Goal: Transaction & Acquisition: Obtain resource

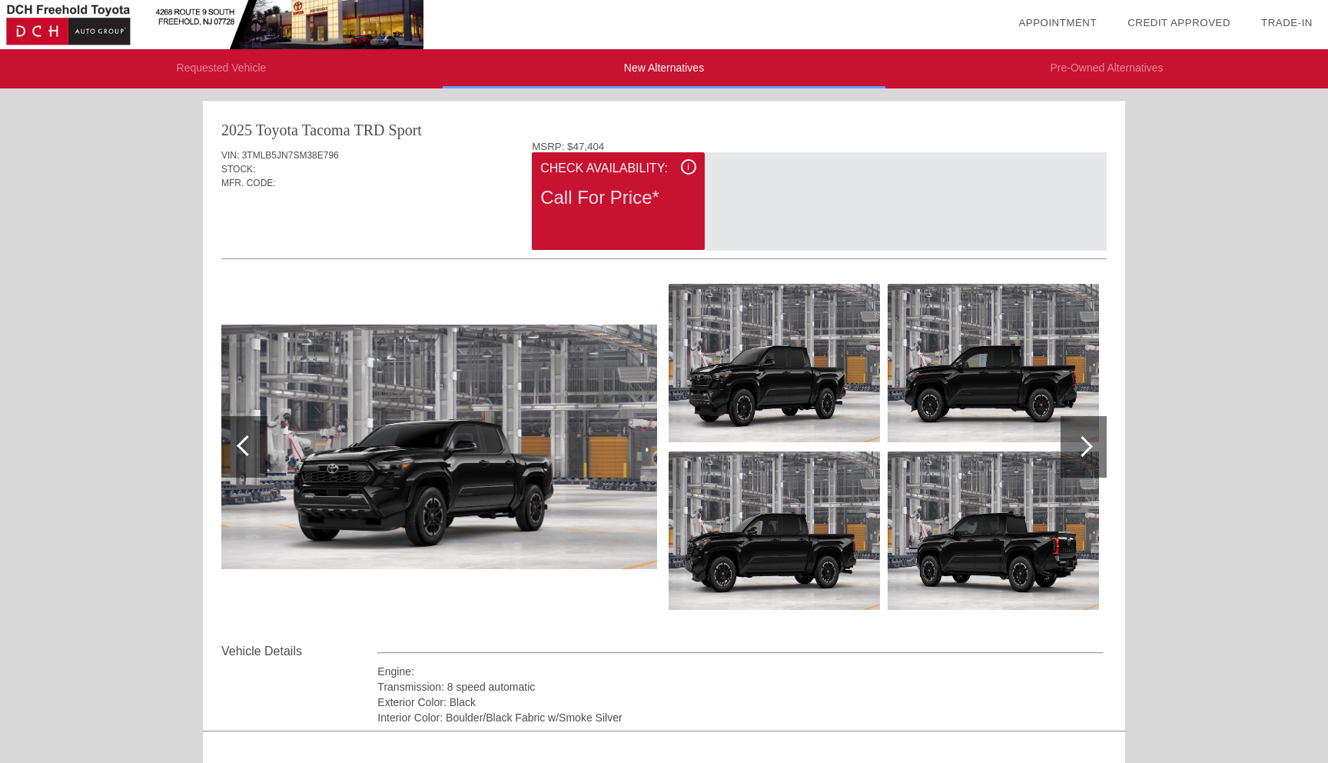
click at [402, 407] on img at bounding box center [439, 446] width 436 height 245
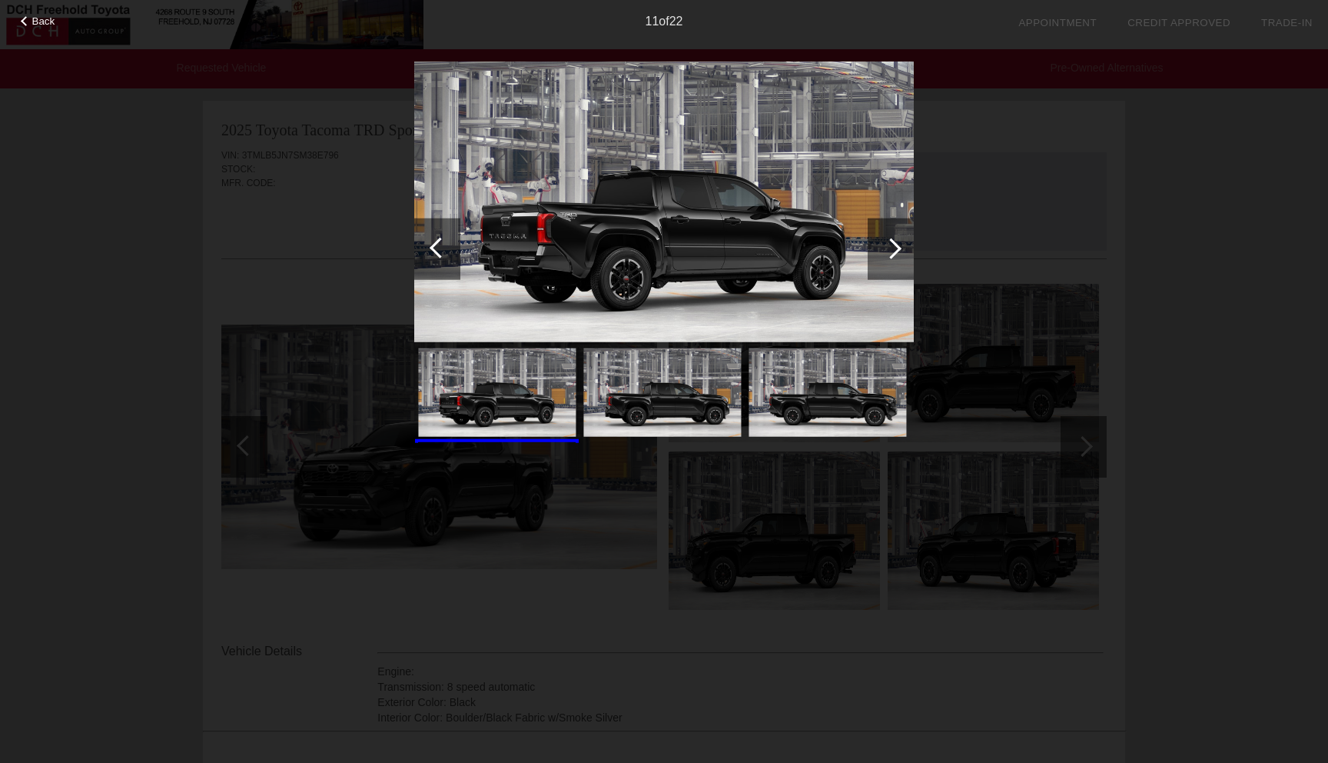
click at [889, 243] on div at bounding box center [891, 248] width 21 height 21
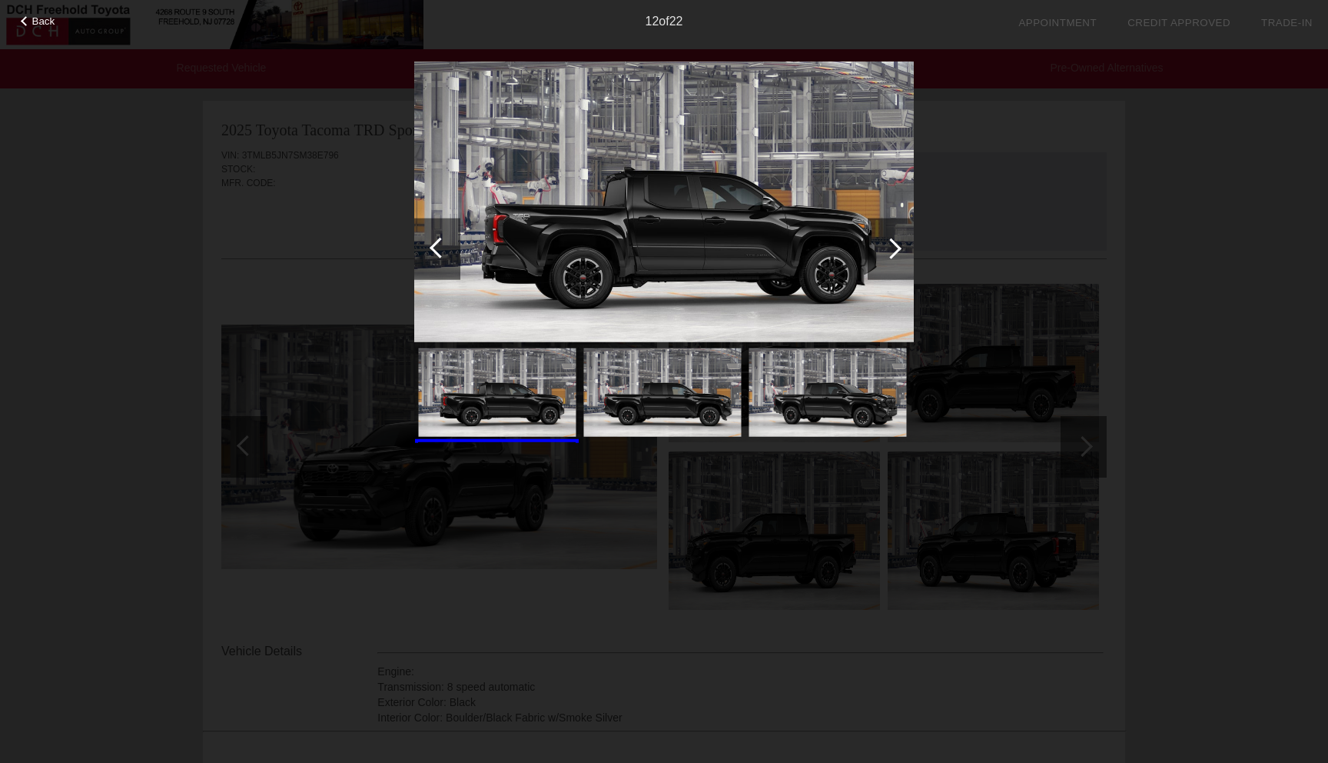
click at [889, 244] on div at bounding box center [891, 248] width 21 height 21
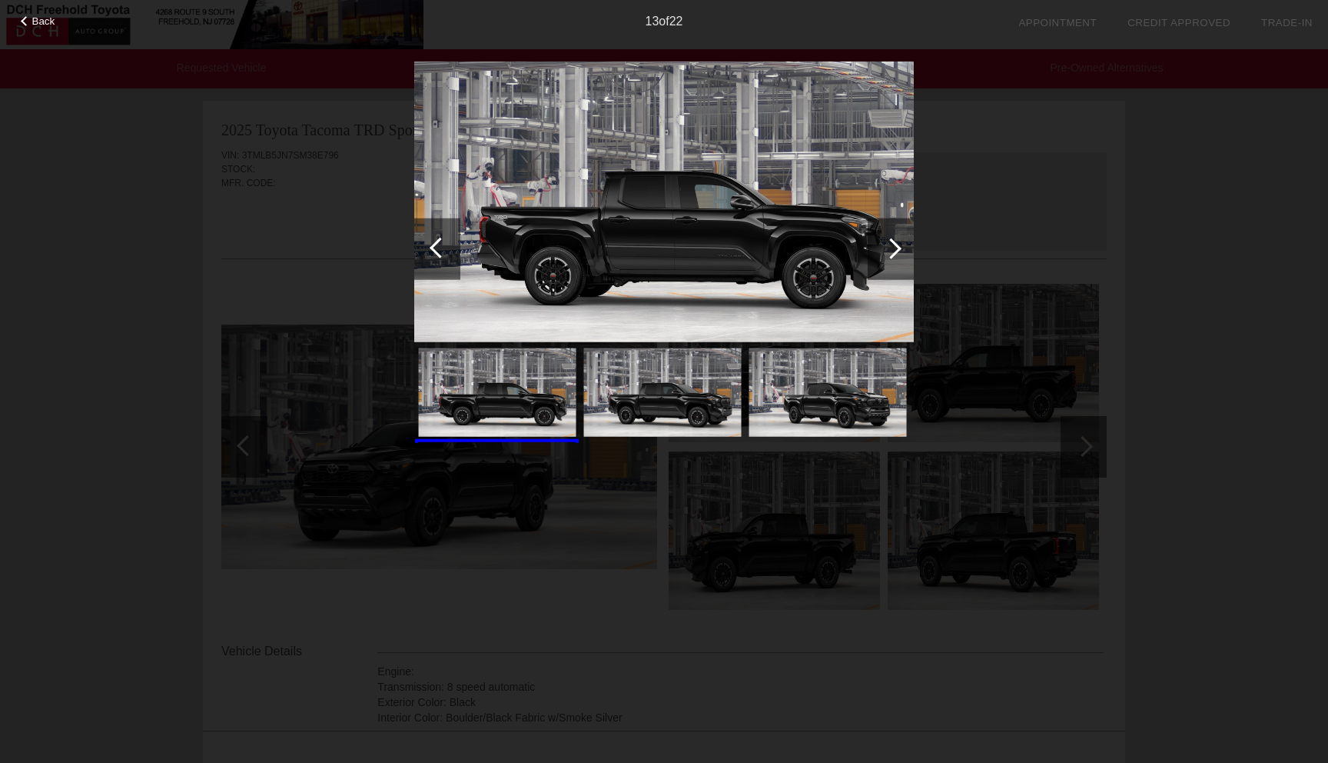
click at [889, 244] on div at bounding box center [891, 248] width 21 height 21
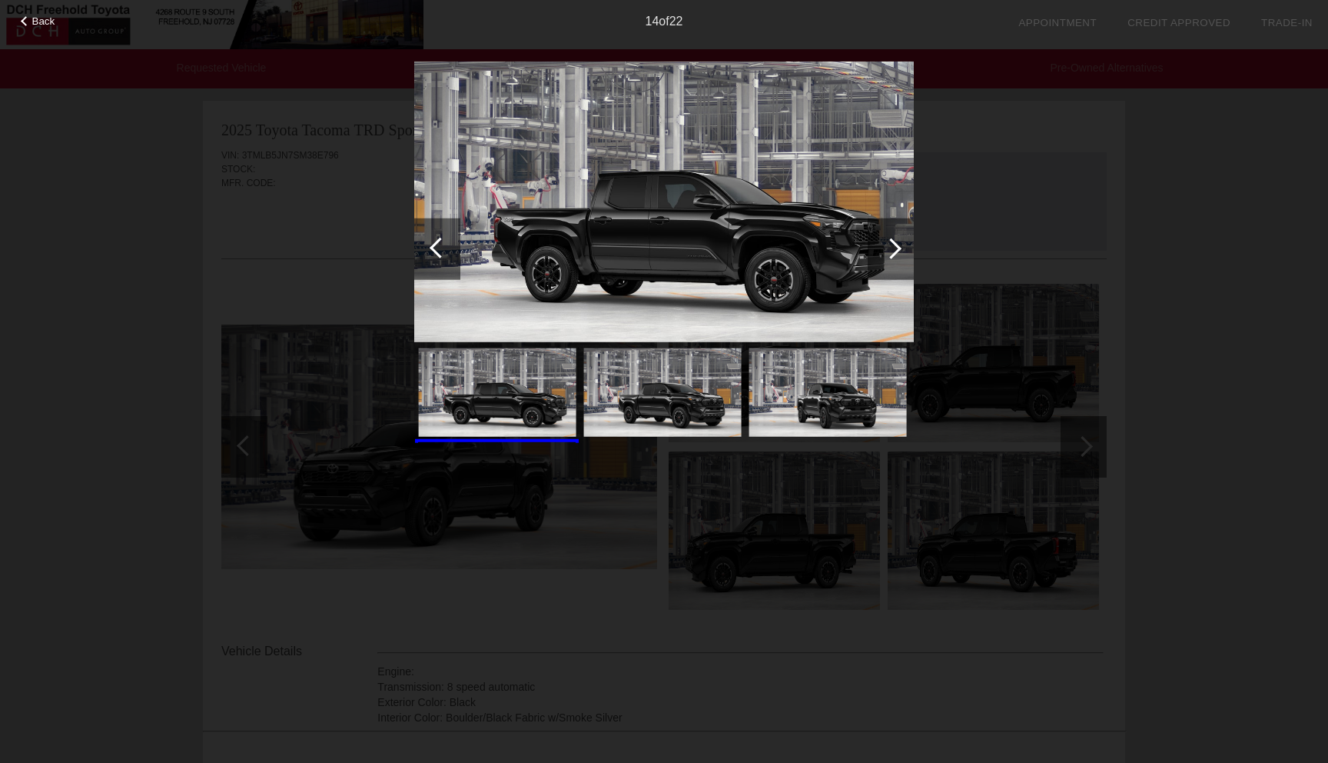
click at [889, 244] on div at bounding box center [891, 248] width 21 height 21
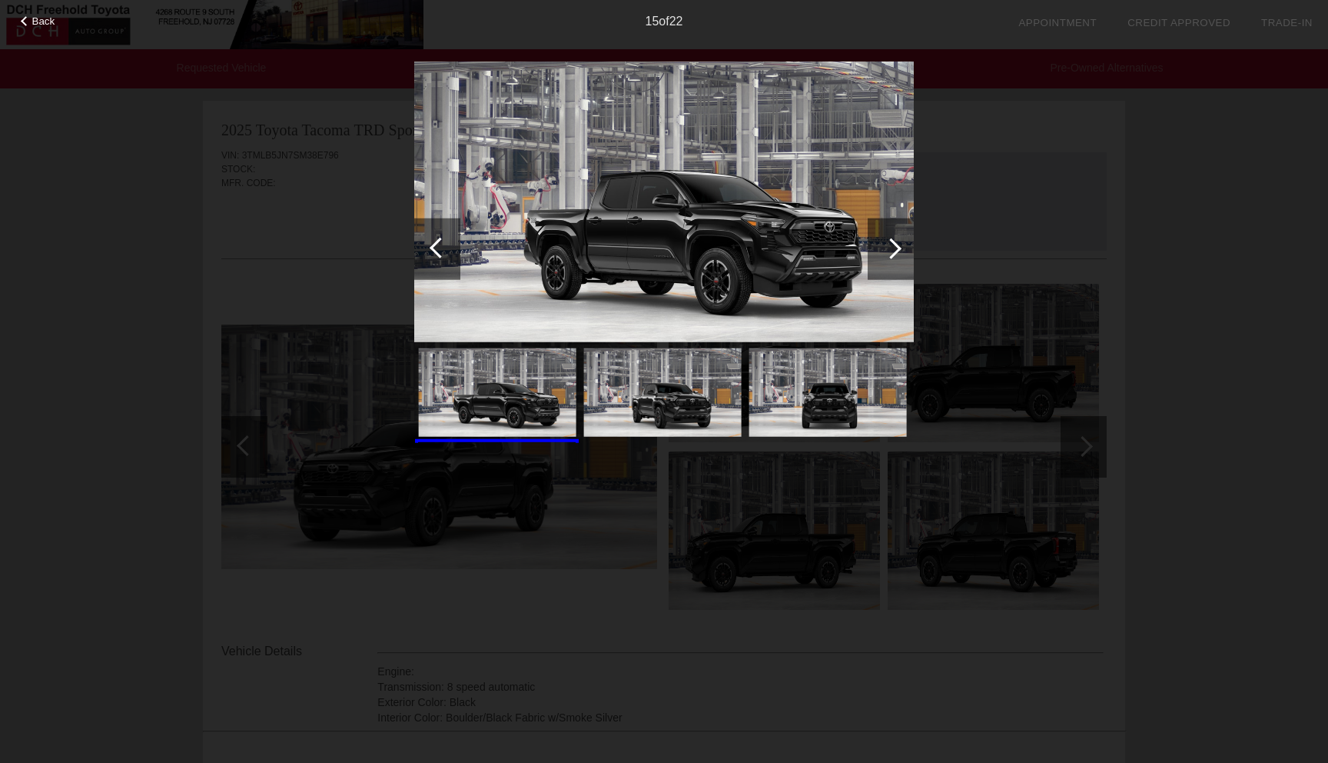
click at [889, 244] on div at bounding box center [891, 248] width 21 height 21
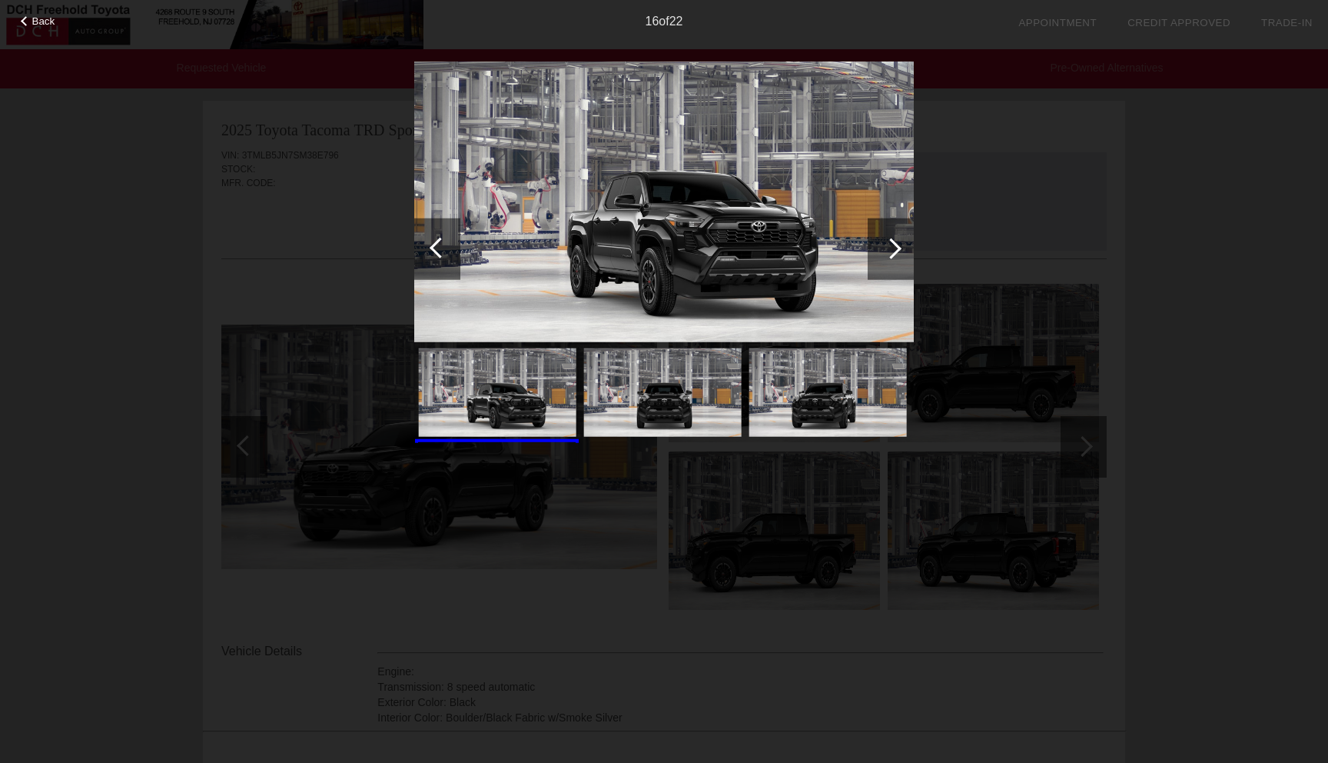
click at [889, 244] on div at bounding box center [891, 248] width 21 height 21
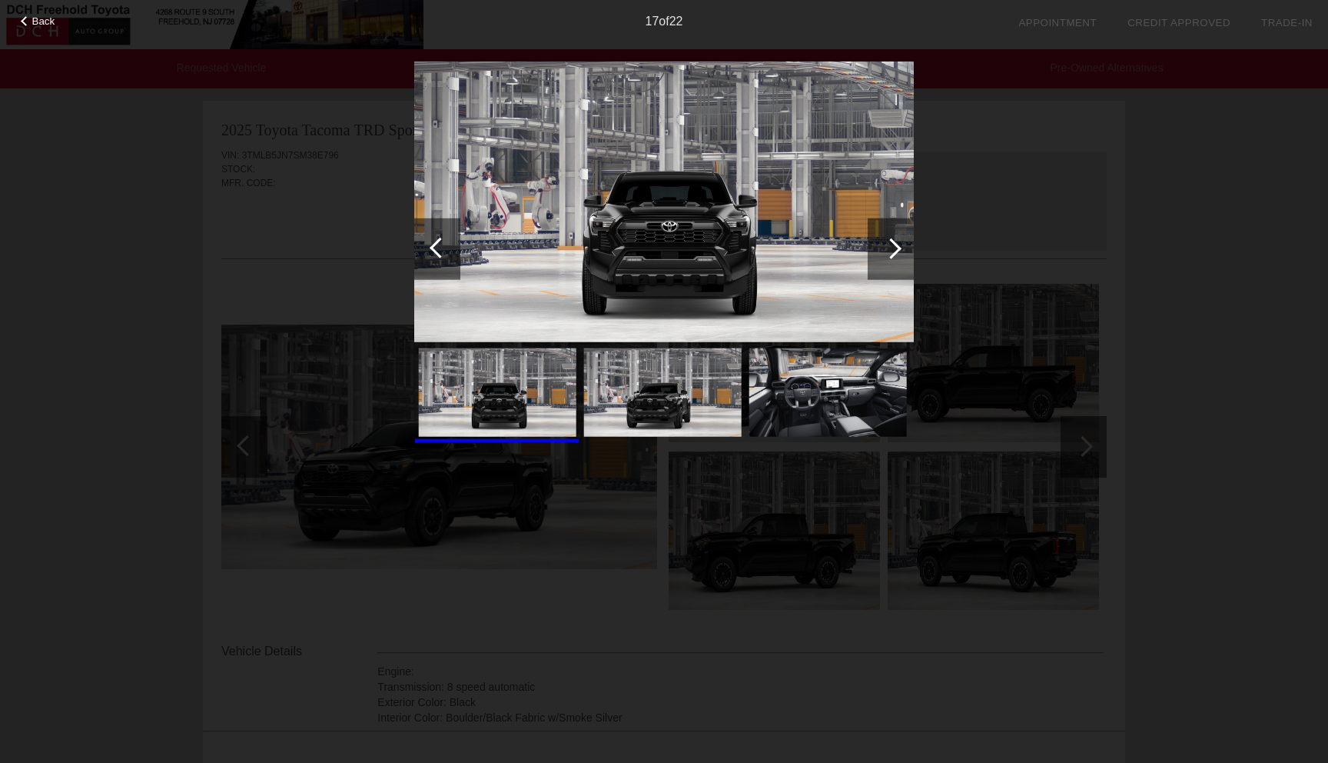
click at [889, 244] on div at bounding box center [891, 248] width 21 height 21
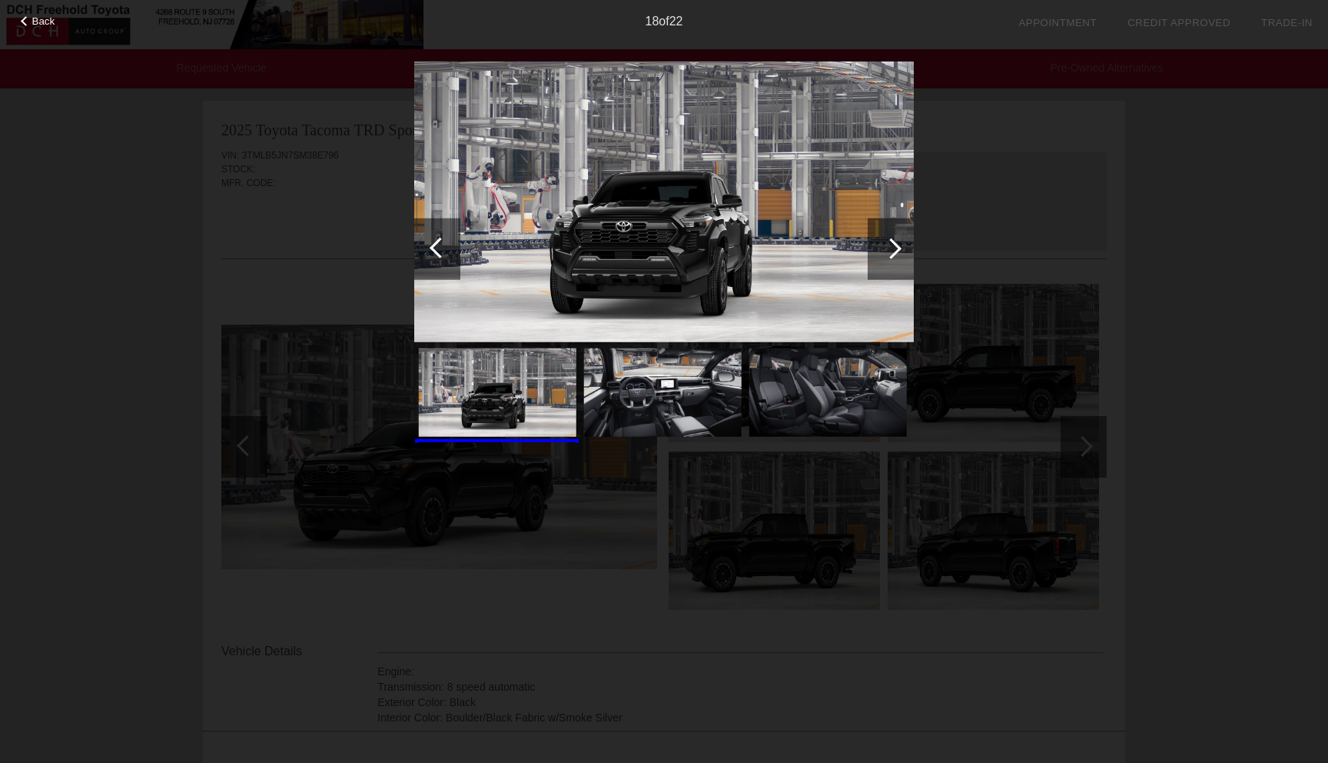
click at [889, 244] on div at bounding box center [891, 248] width 21 height 21
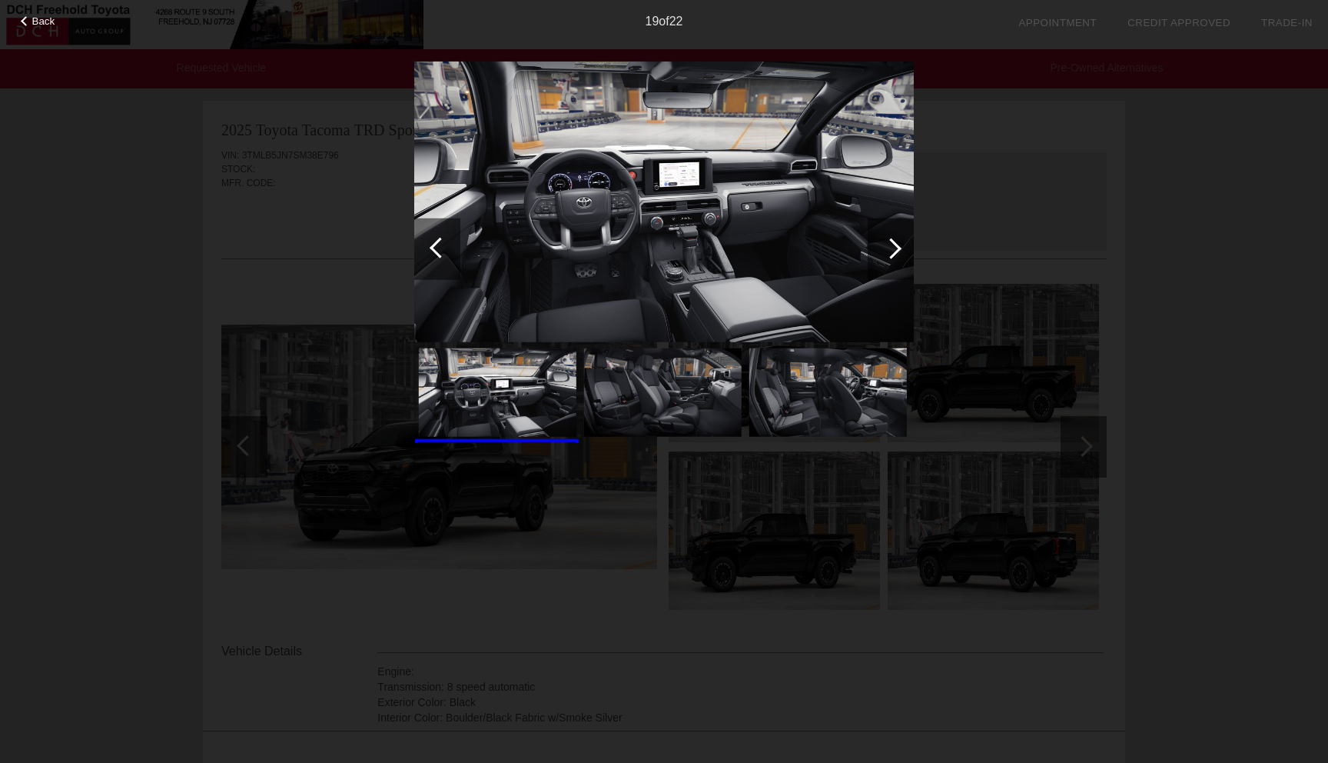
click at [889, 244] on div at bounding box center [891, 248] width 21 height 21
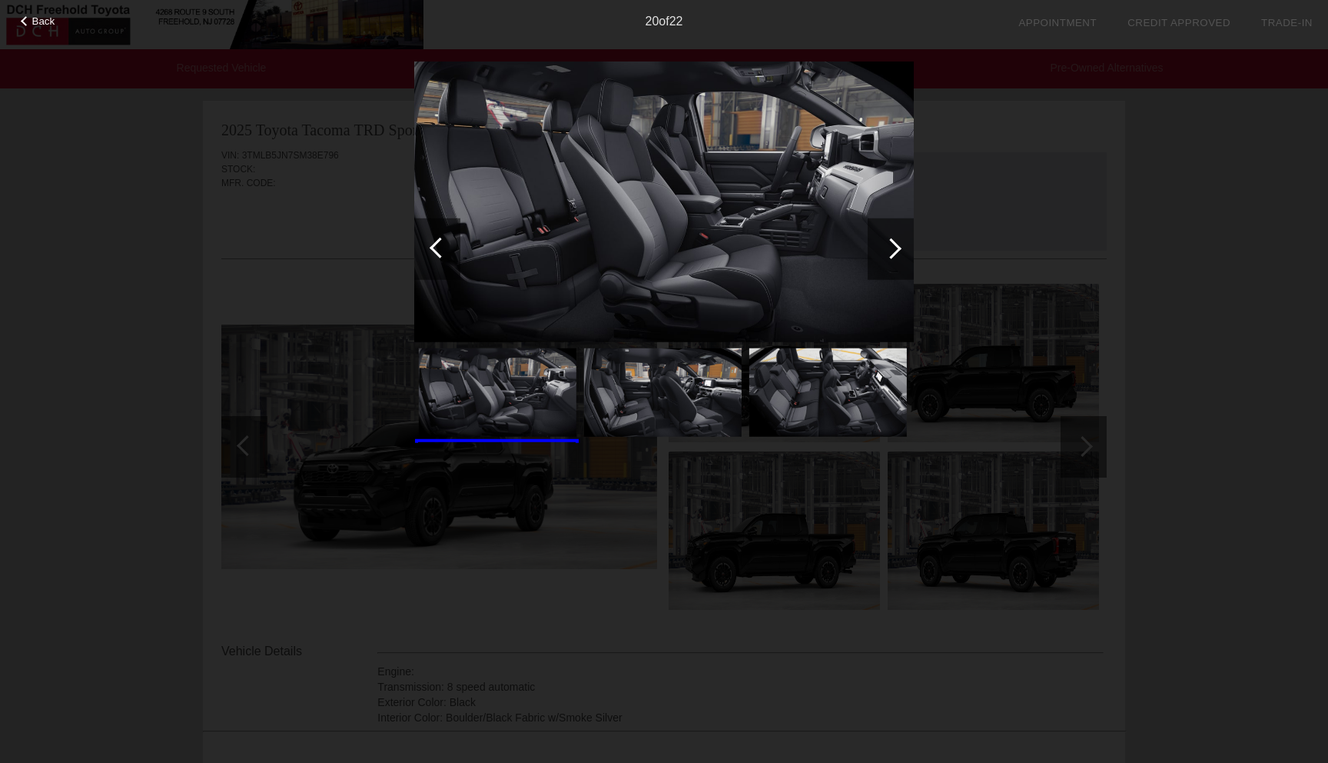
click at [889, 244] on div at bounding box center [891, 248] width 21 height 21
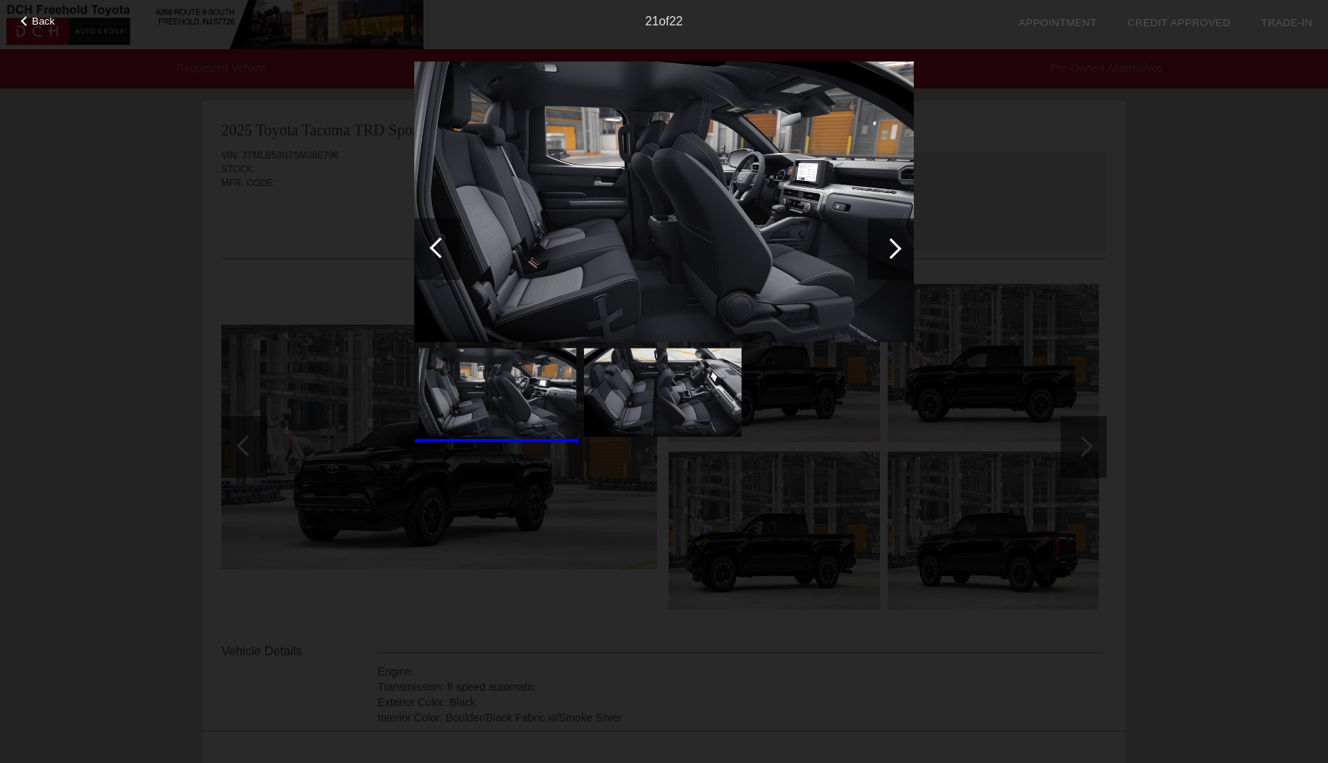
click at [889, 244] on div at bounding box center [891, 248] width 21 height 21
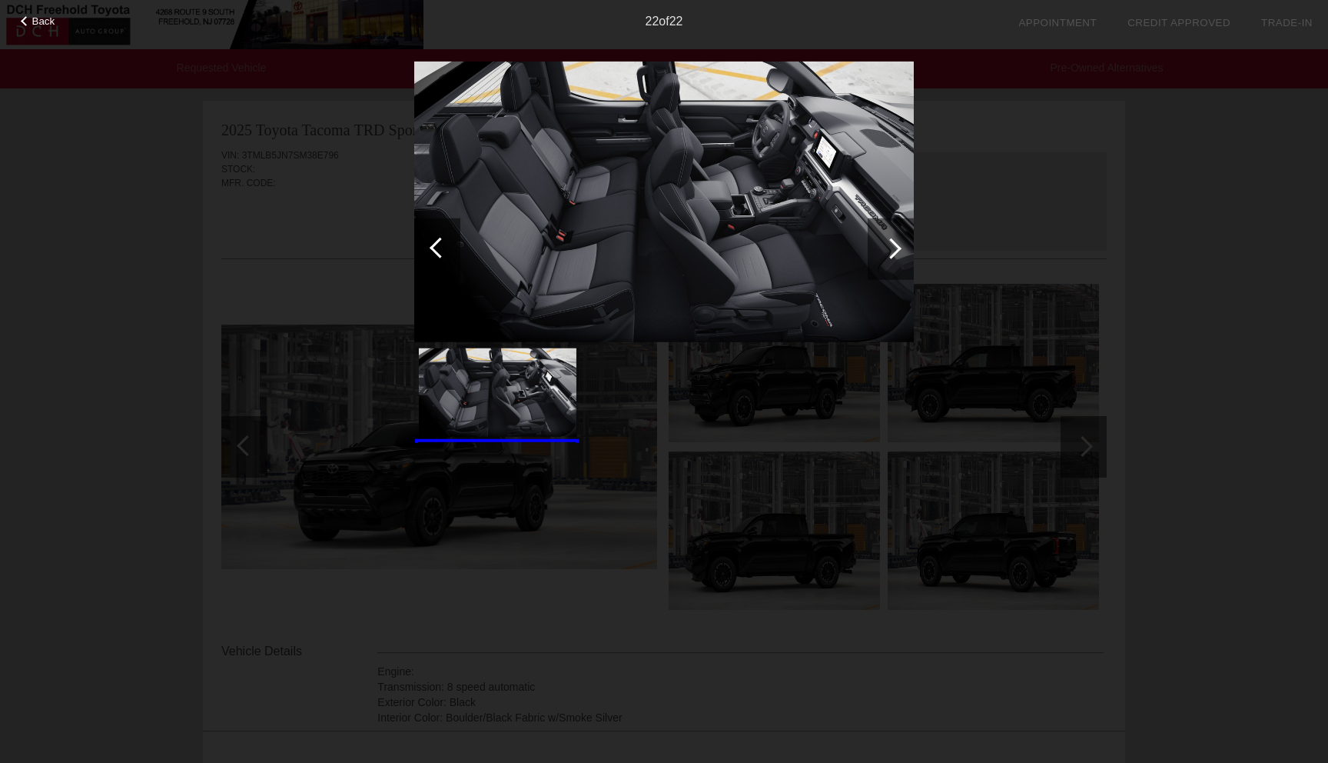
click at [889, 244] on div at bounding box center [891, 248] width 21 height 21
click at [889, 241] on div at bounding box center [891, 248] width 21 height 21
click at [430, 245] on div at bounding box center [437, 249] width 46 height 62
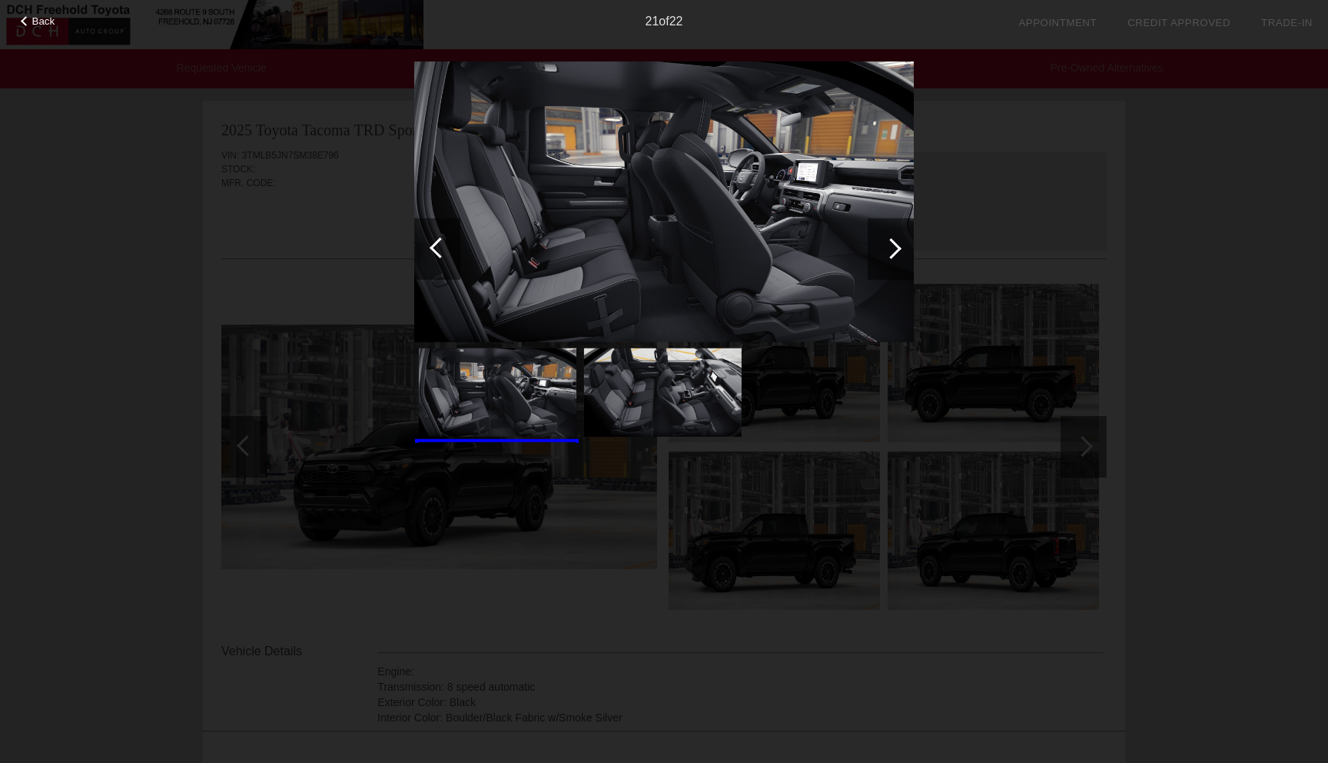
click at [431, 245] on div at bounding box center [440, 247] width 21 height 21
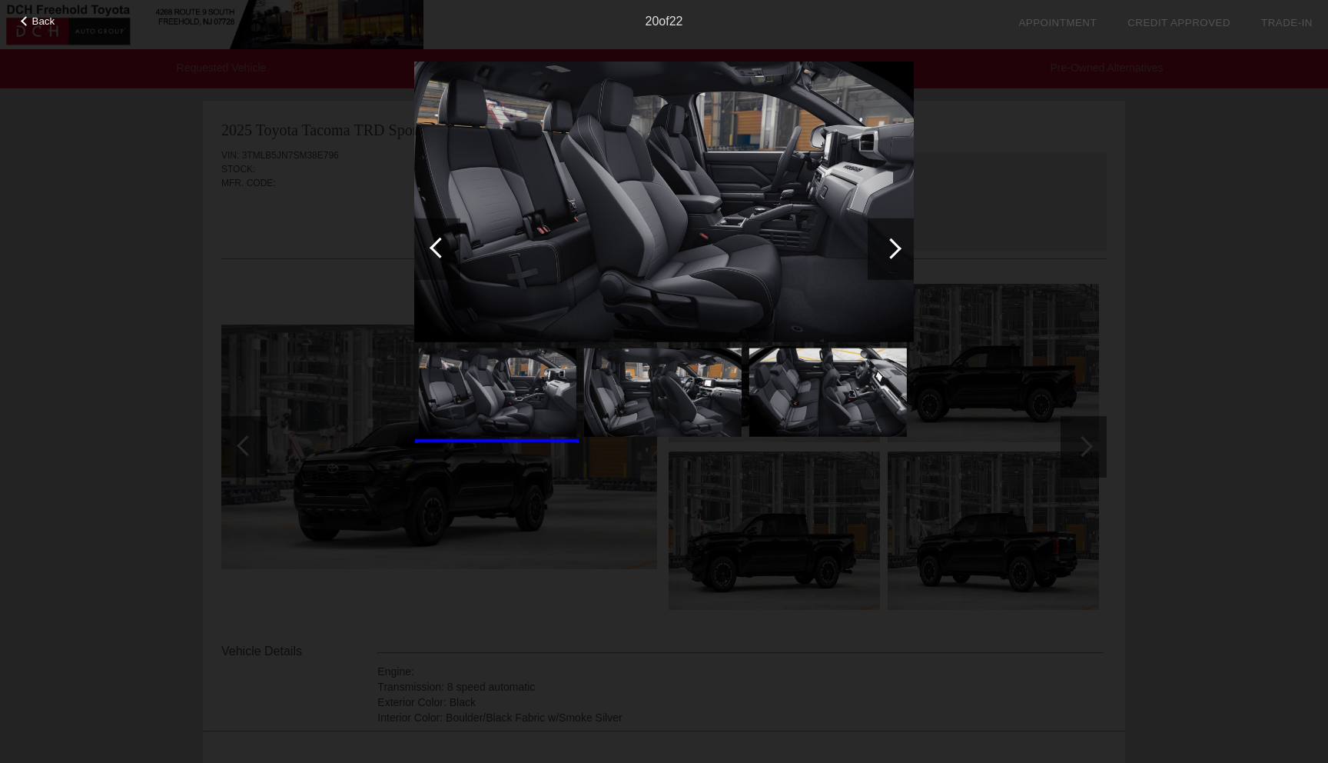
click at [431, 245] on div at bounding box center [440, 247] width 21 height 21
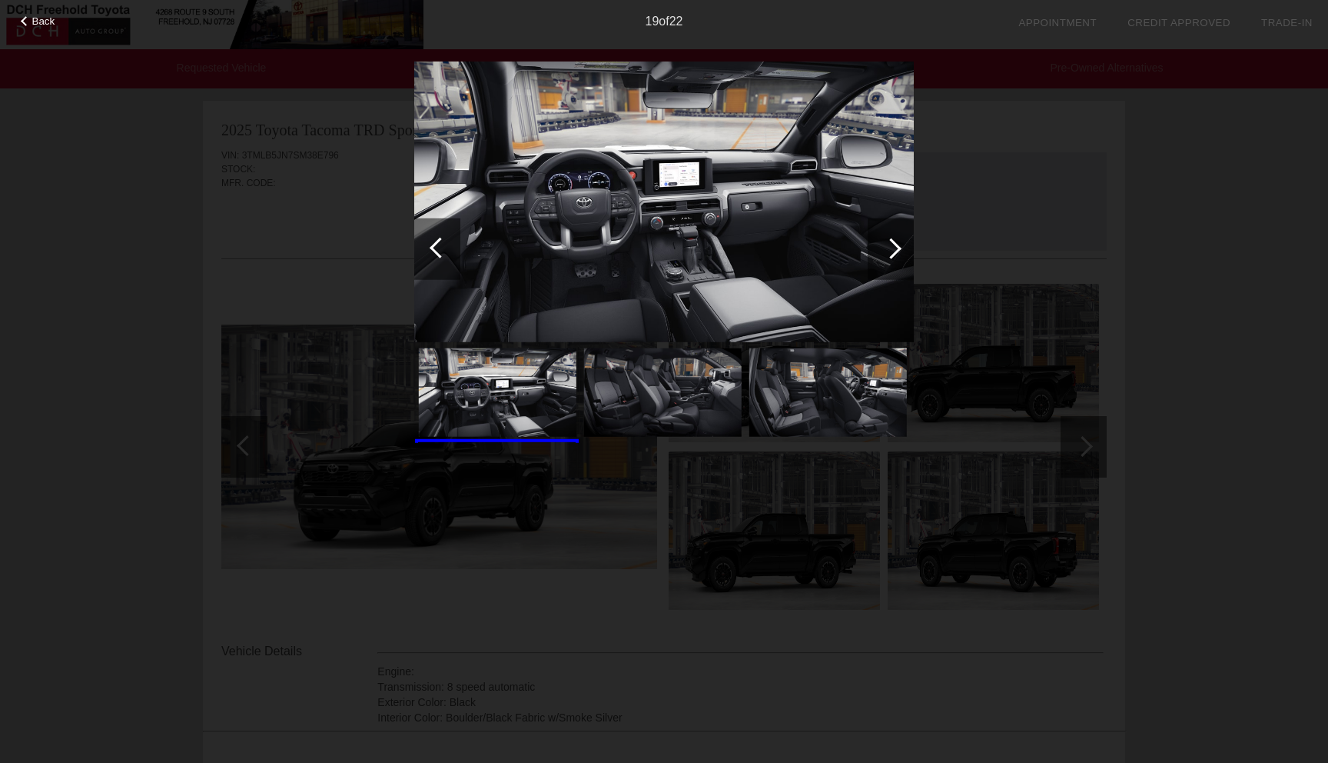
click at [431, 245] on div at bounding box center [440, 247] width 21 height 21
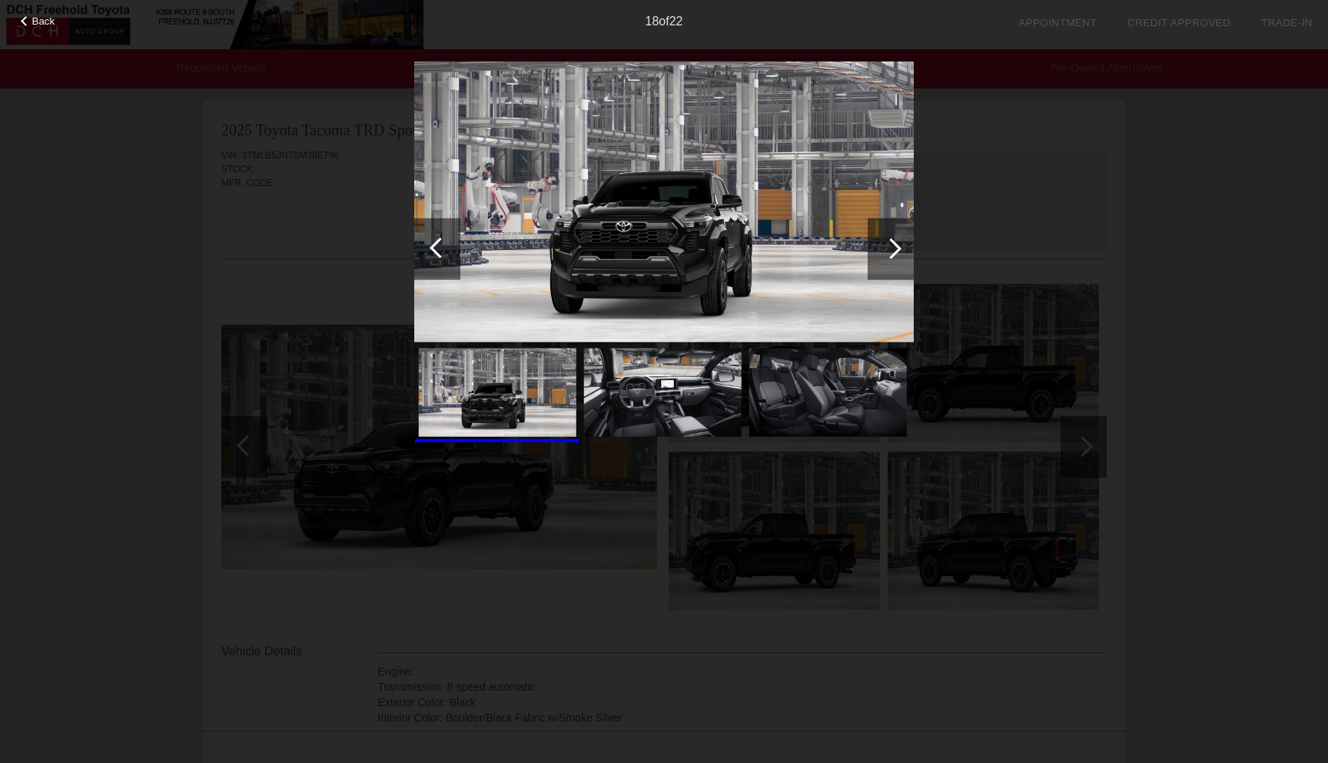
click at [431, 245] on div at bounding box center [440, 247] width 21 height 21
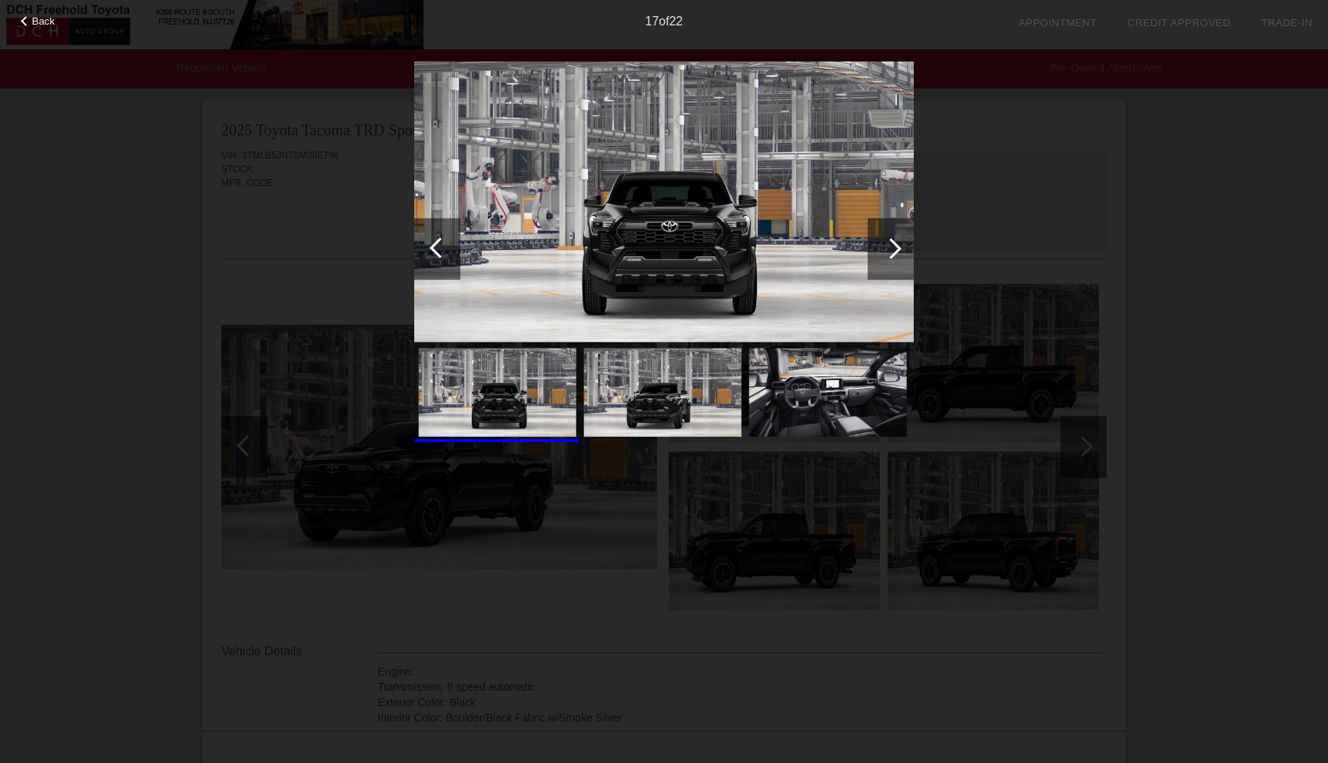
click at [431, 245] on div at bounding box center [440, 247] width 21 height 21
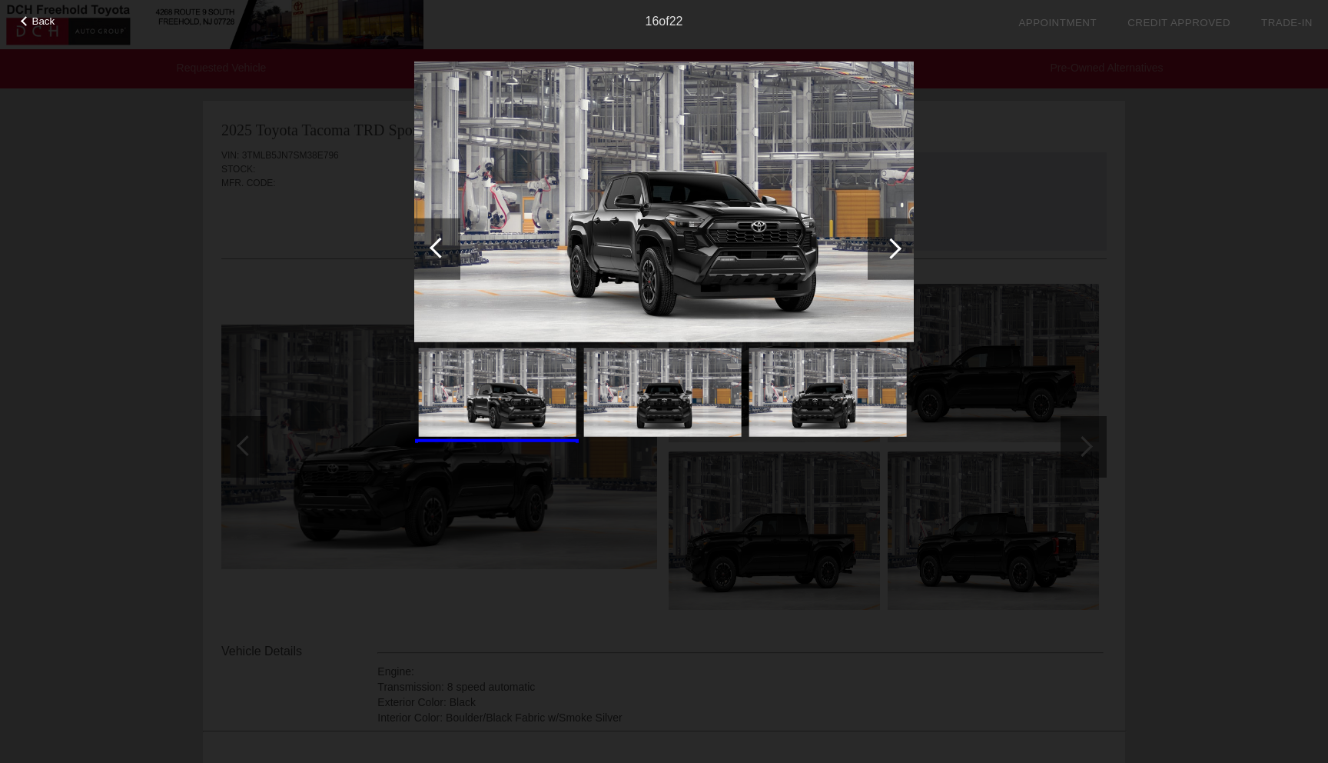
click at [431, 245] on div at bounding box center [440, 247] width 21 height 21
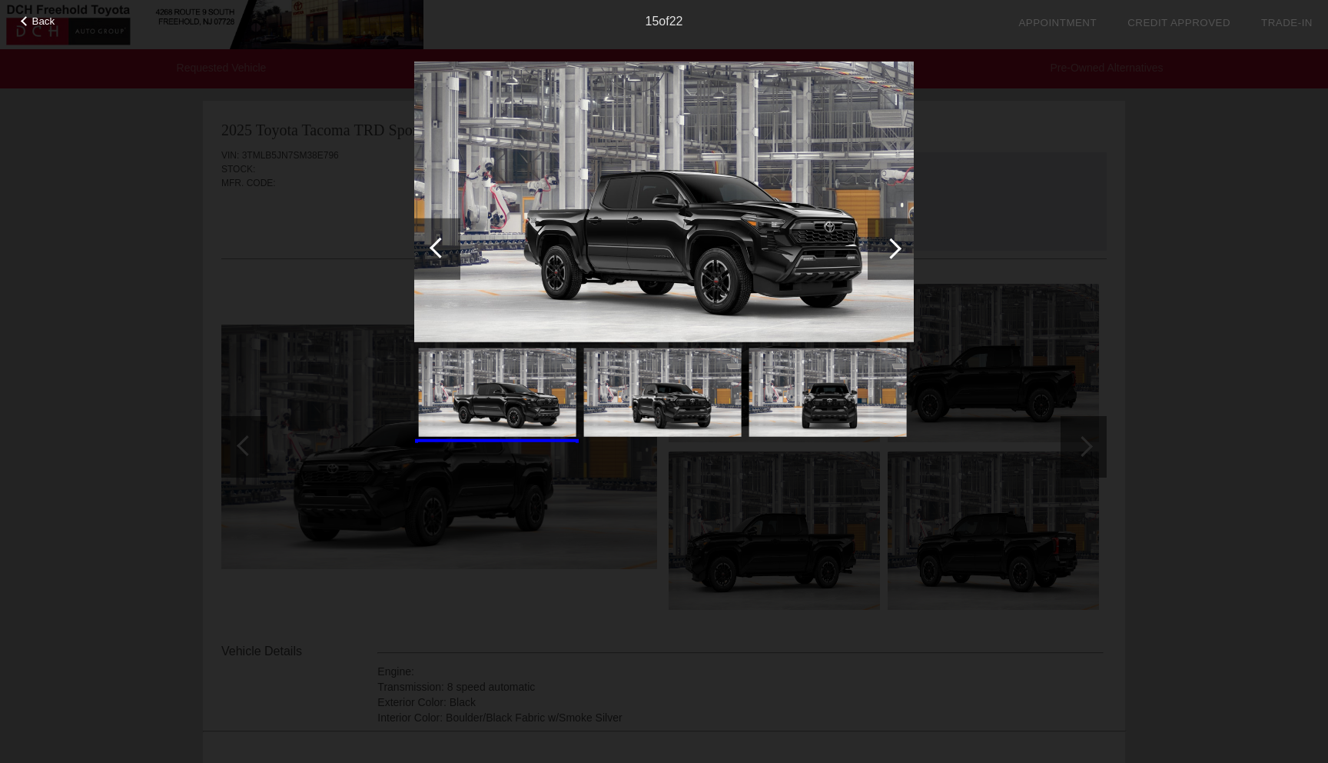
click at [431, 245] on div at bounding box center [440, 247] width 21 height 21
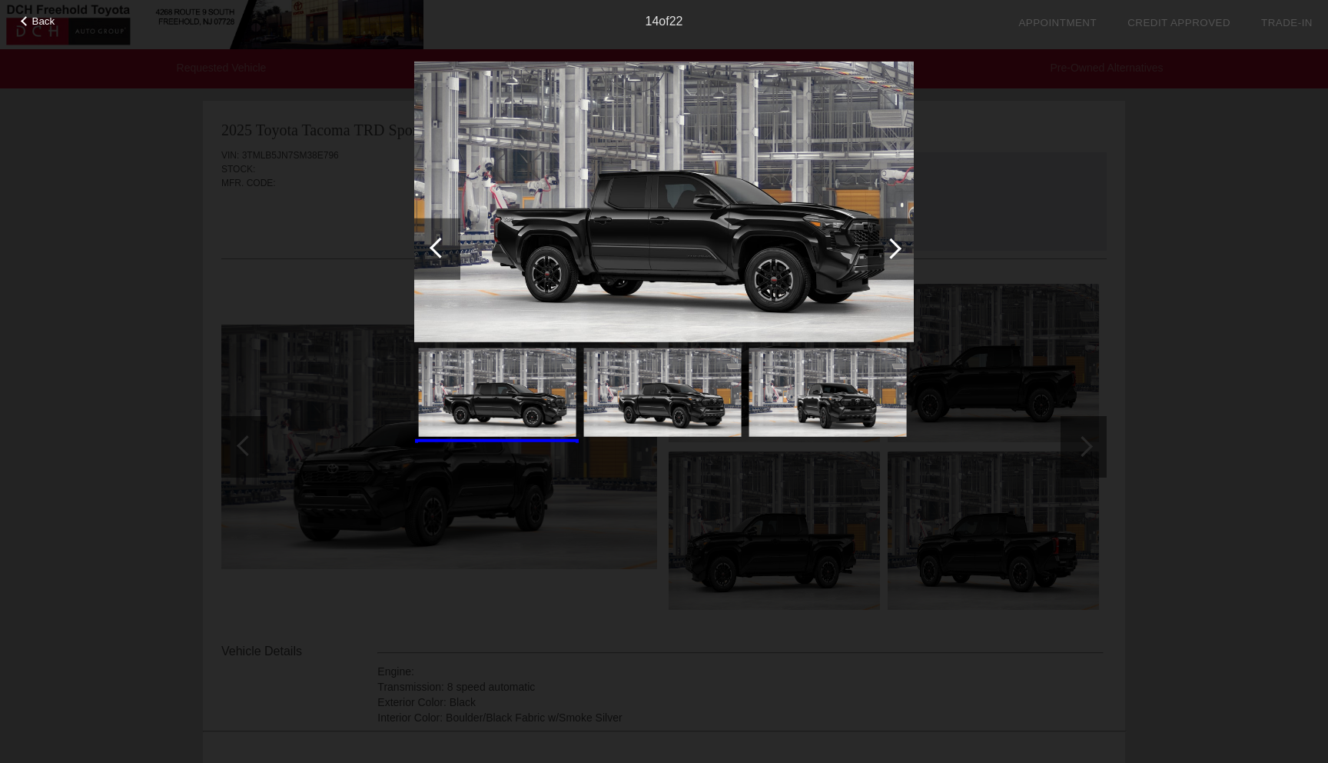
click at [431, 245] on div at bounding box center [440, 247] width 21 height 21
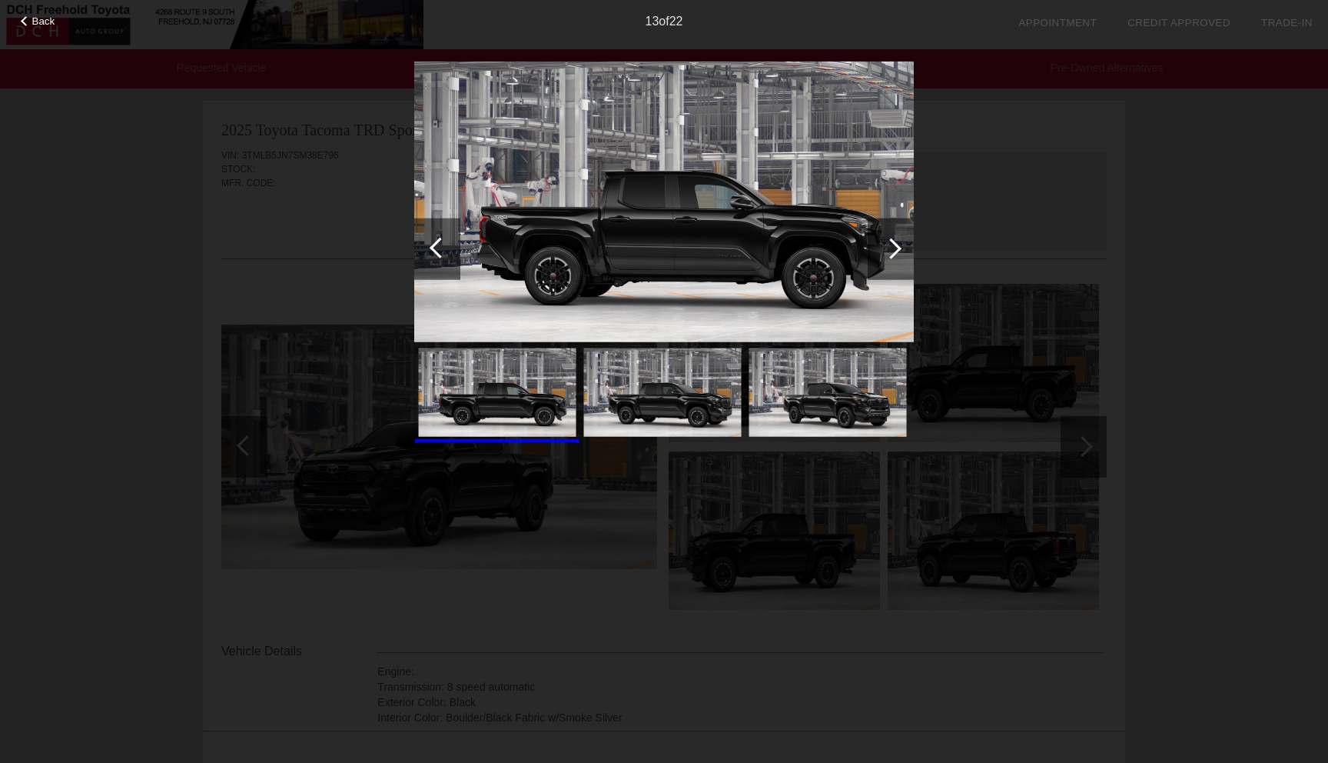
click at [171, 305] on div "Back 13 of 22" at bounding box center [664, 381] width 1328 height 763
click at [42, 24] on span "Back" at bounding box center [43, 21] width 23 height 12
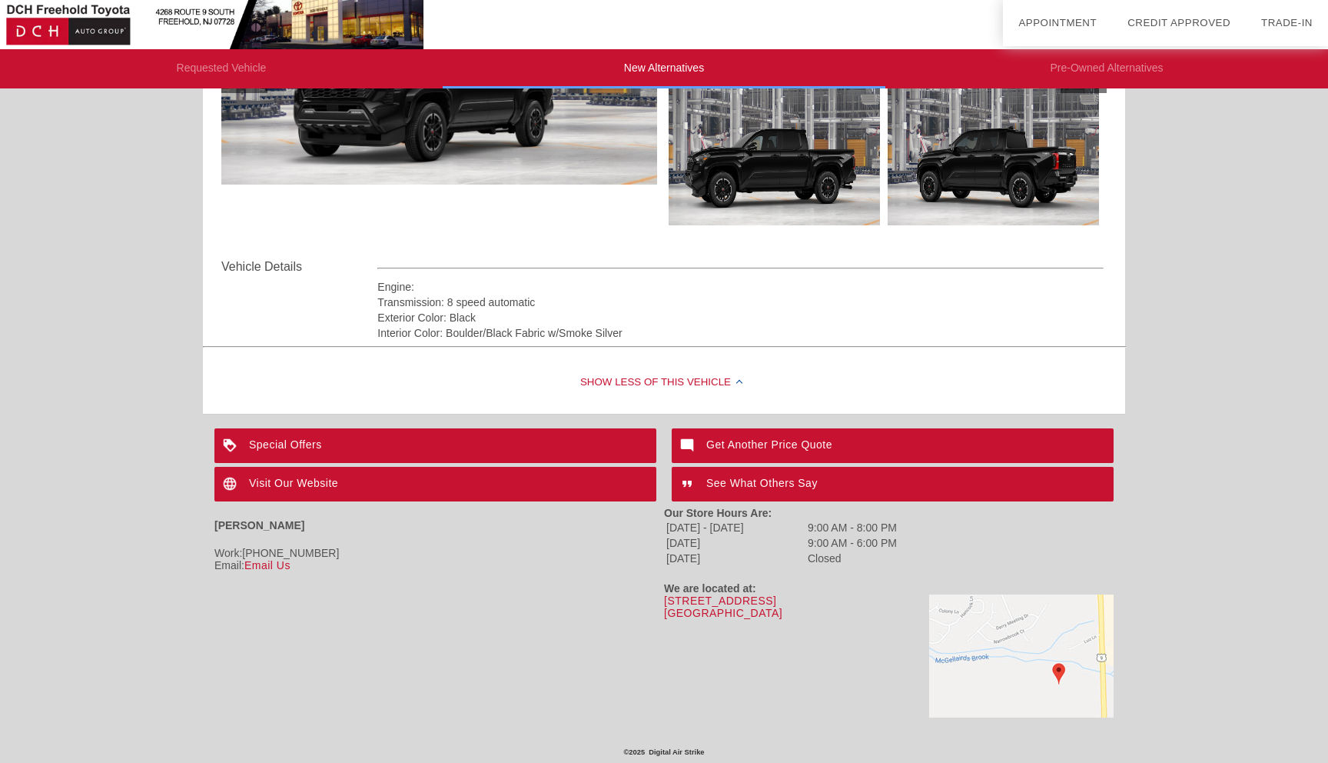
scroll to position [386, 0]
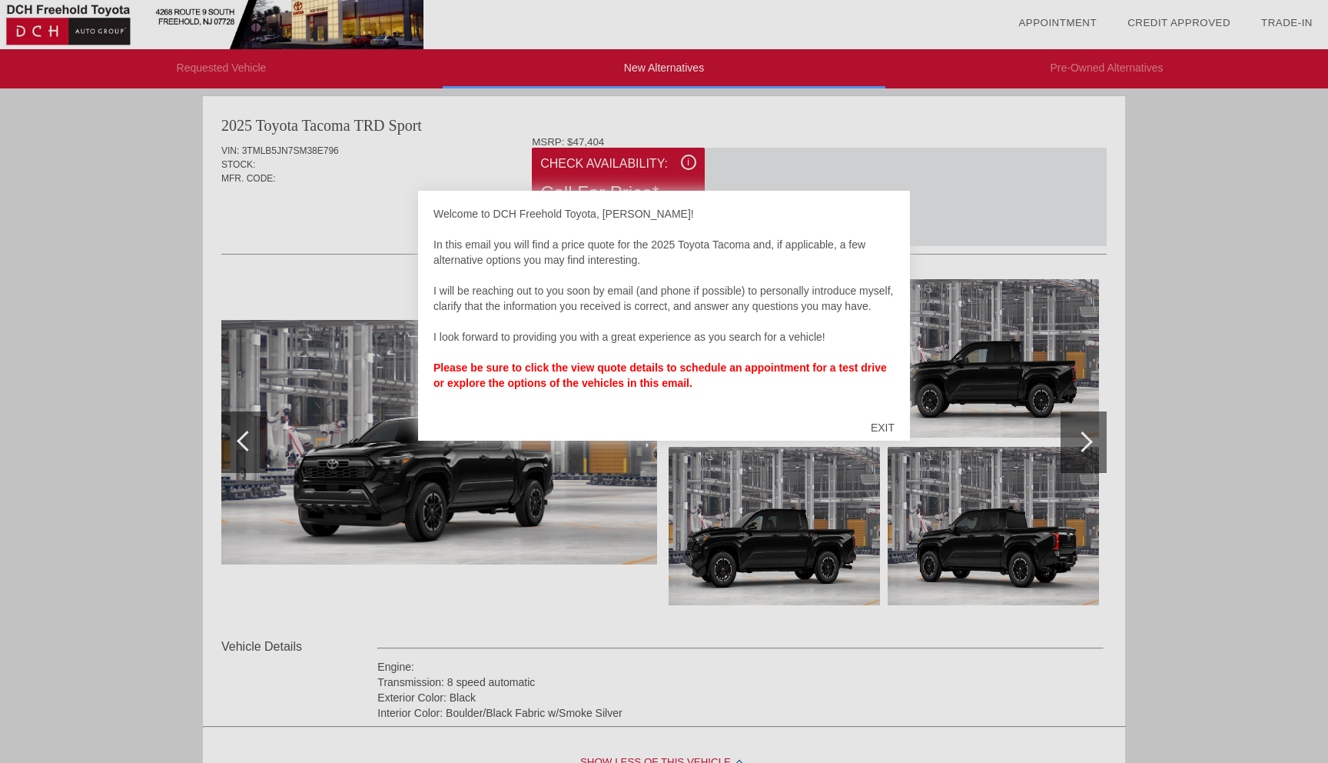
scroll to position [15, 0]
click at [1132, 285] on div at bounding box center [664, 381] width 1328 height 763
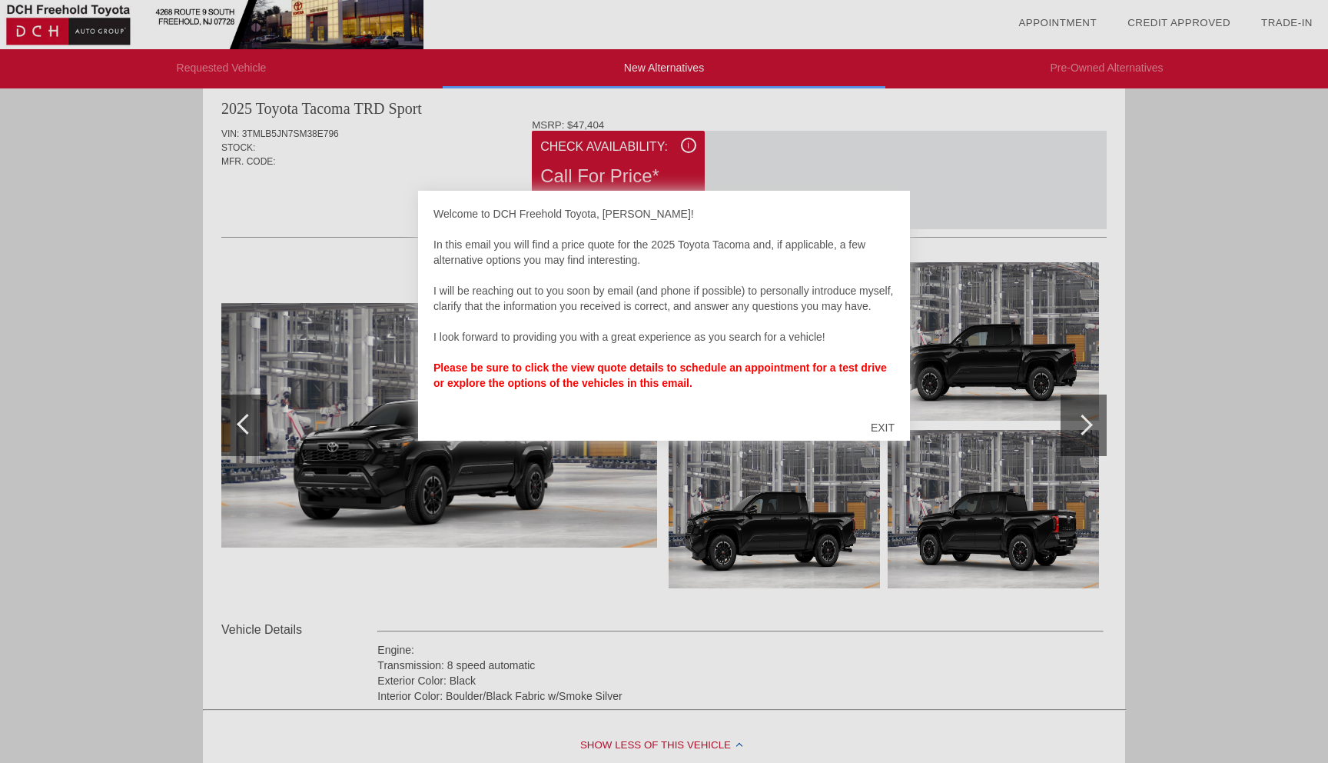
scroll to position [0, 0]
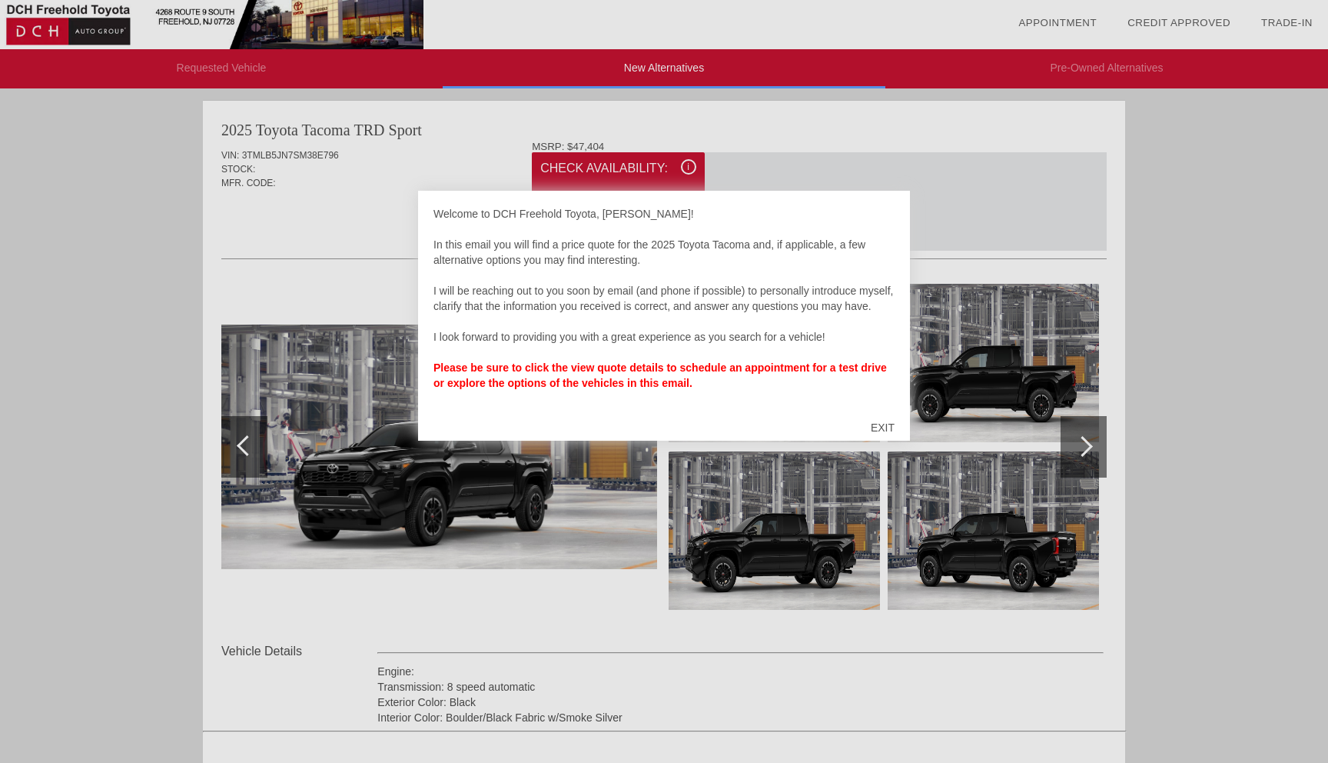
click at [895, 424] on div "EXIT" at bounding box center [883, 427] width 55 height 46
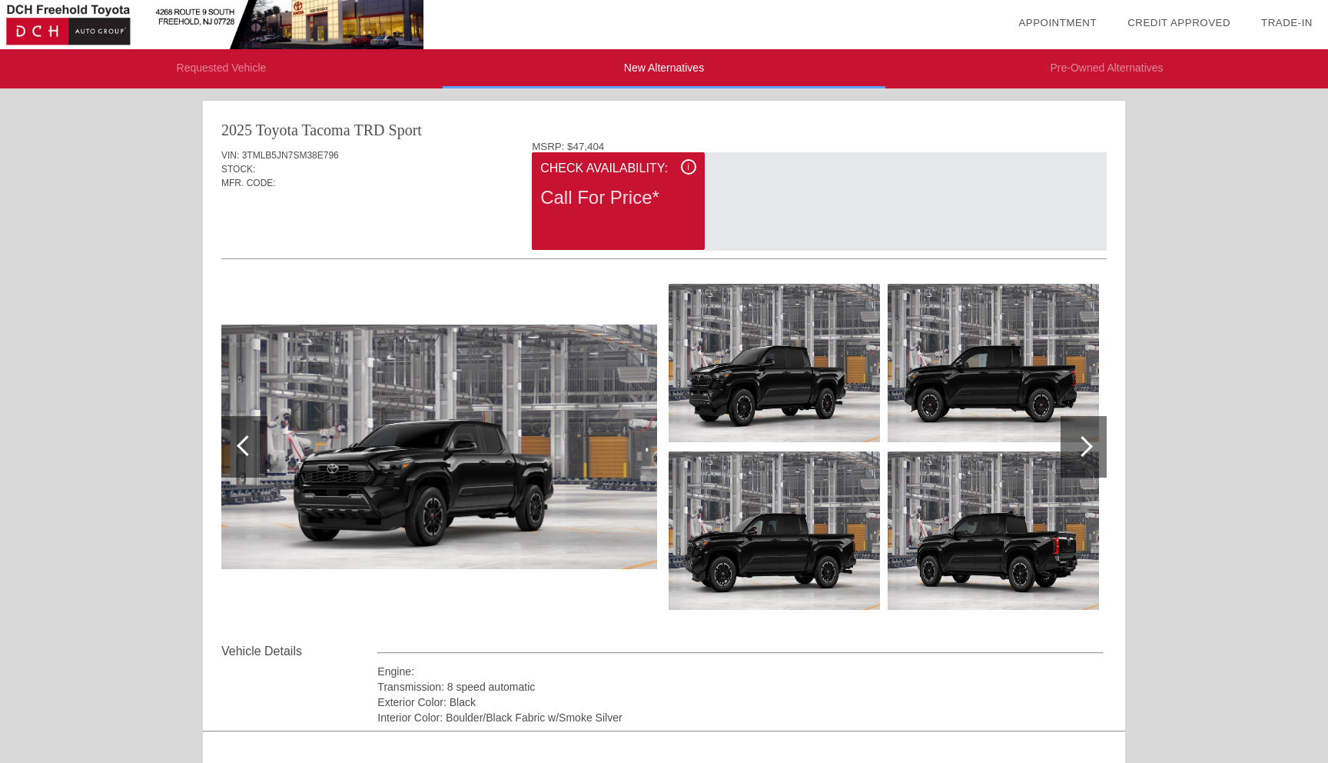
click at [1080, 447] on div at bounding box center [1082, 446] width 21 height 21
click at [1082, 444] on div at bounding box center [1082, 446] width 21 height 21
click at [795, 407] on img at bounding box center [774, 363] width 211 height 158
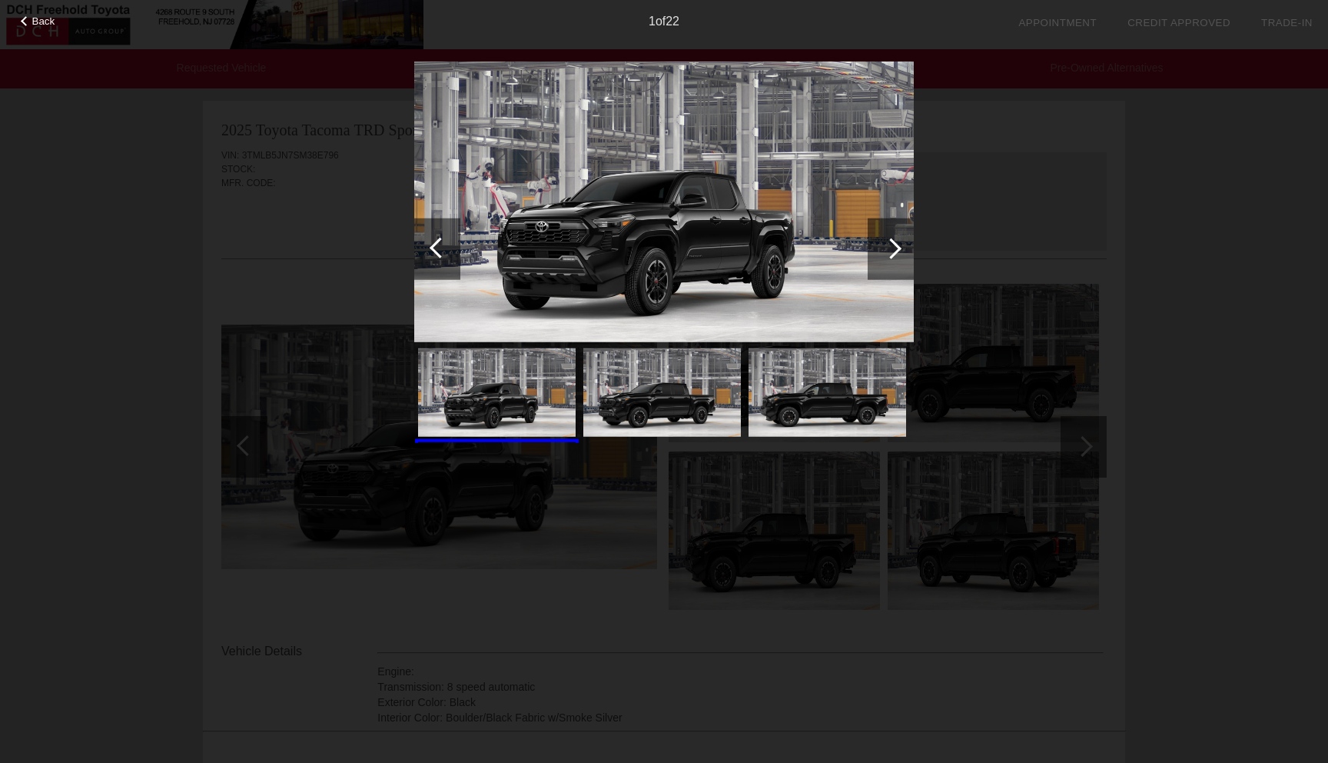
click at [892, 248] on div at bounding box center [891, 248] width 21 height 21
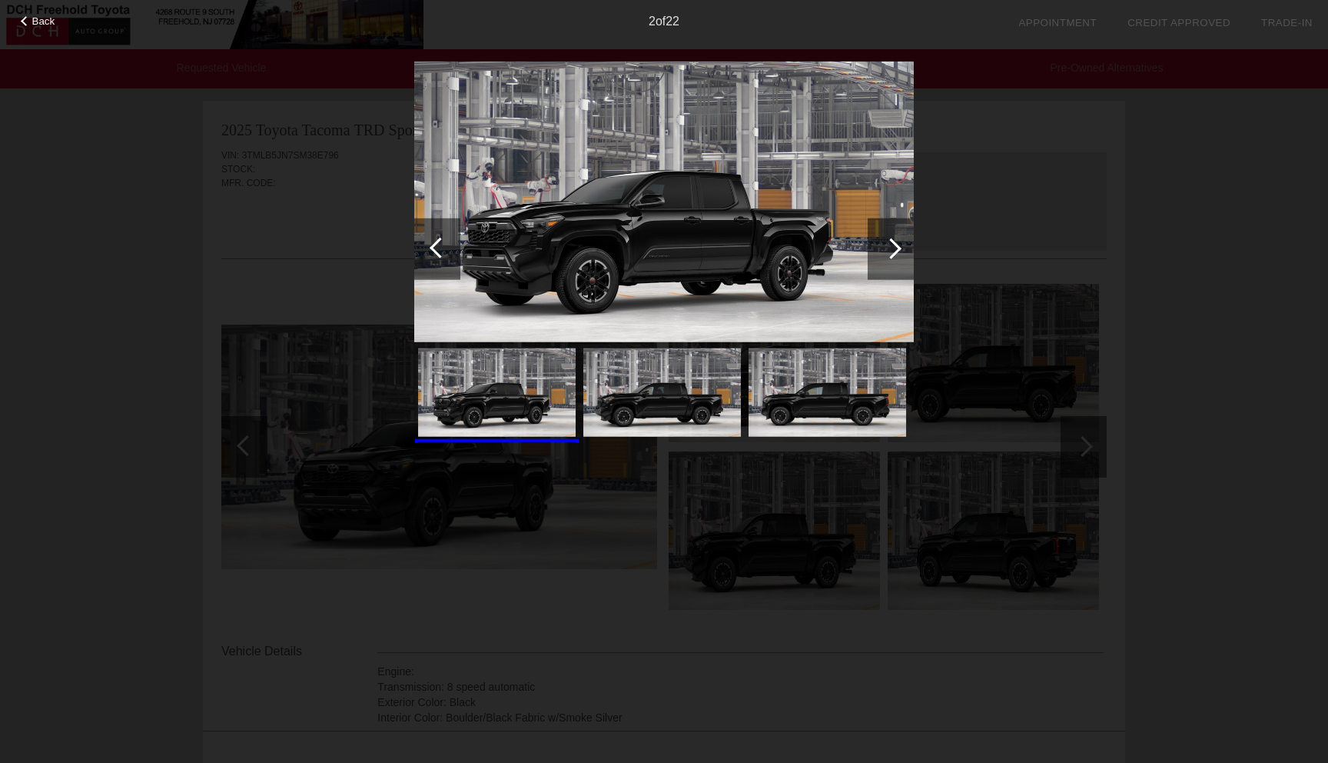
click at [893, 249] on div at bounding box center [891, 248] width 21 height 21
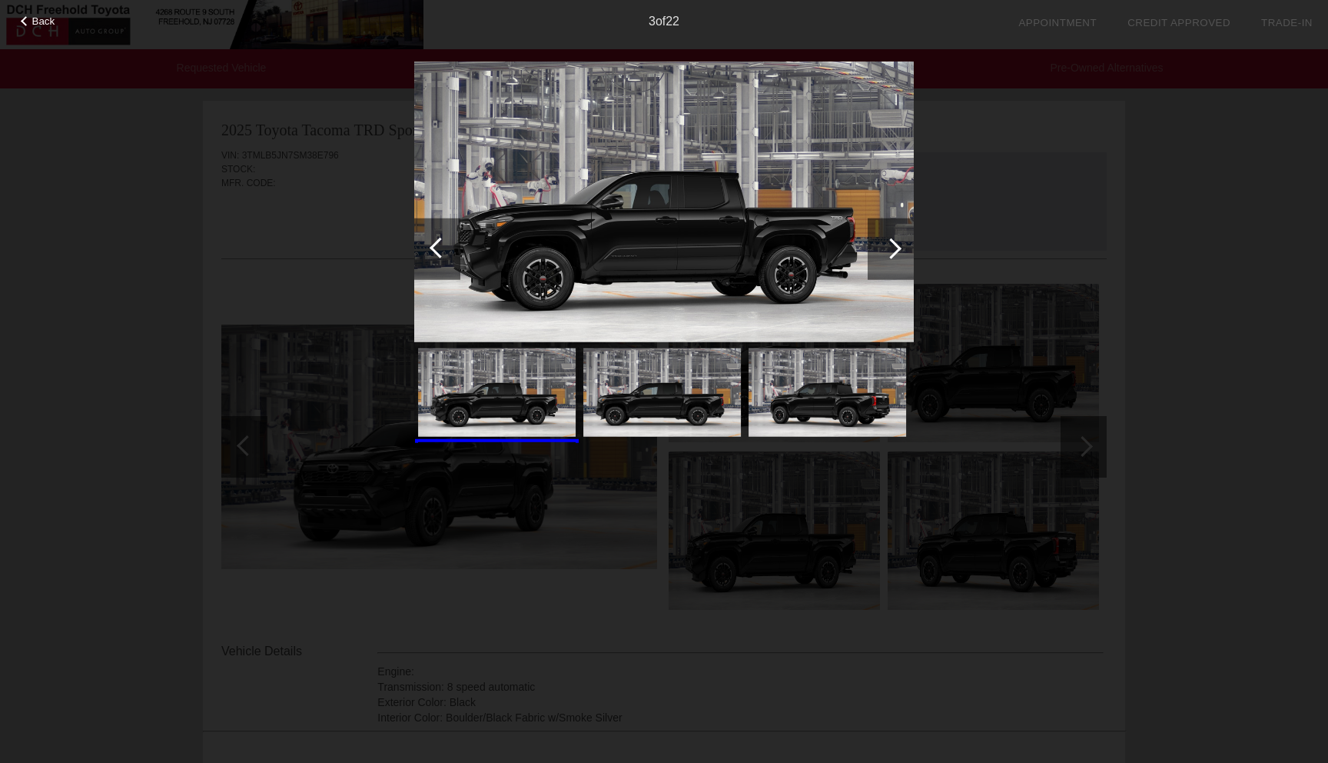
click at [894, 251] on div at bounding box center [891, 248] width 21 height 21
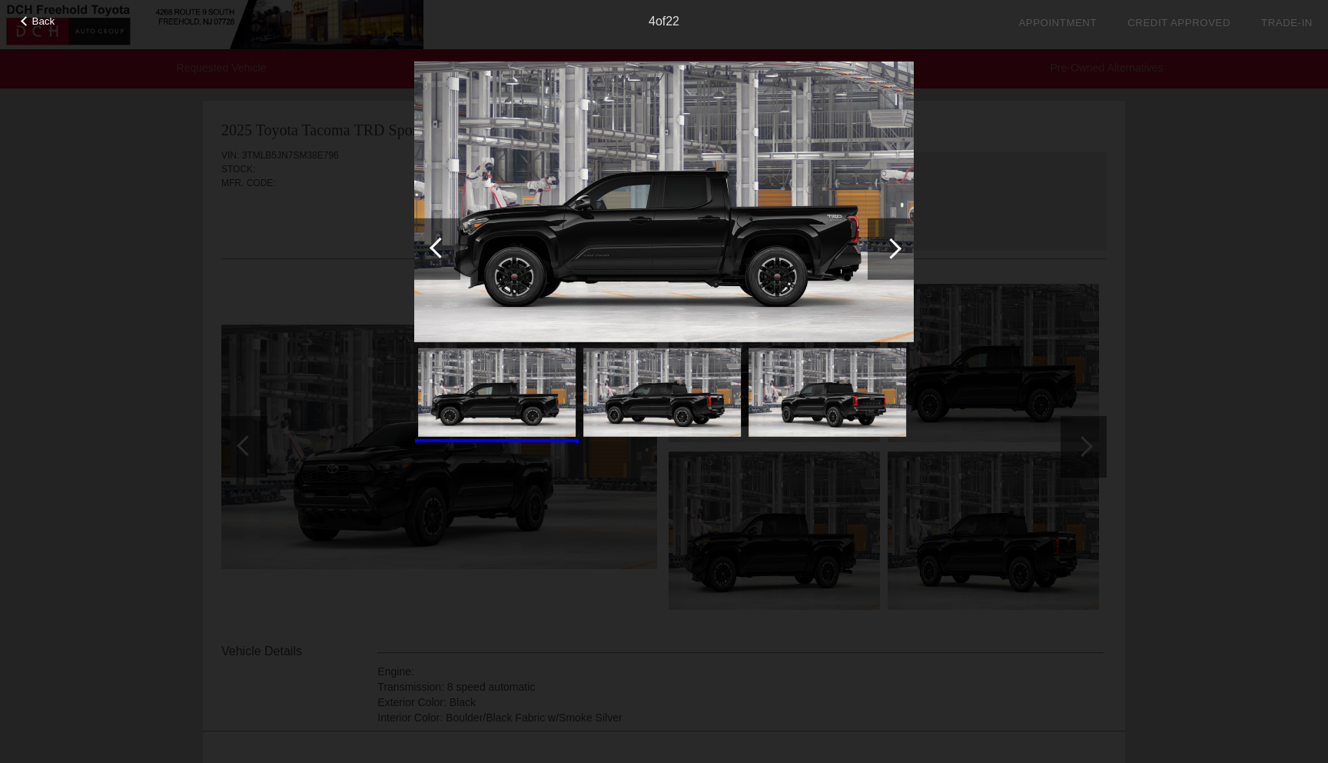
click at [894, 251] on div at bounding box center [891, 248] width 21 height 21
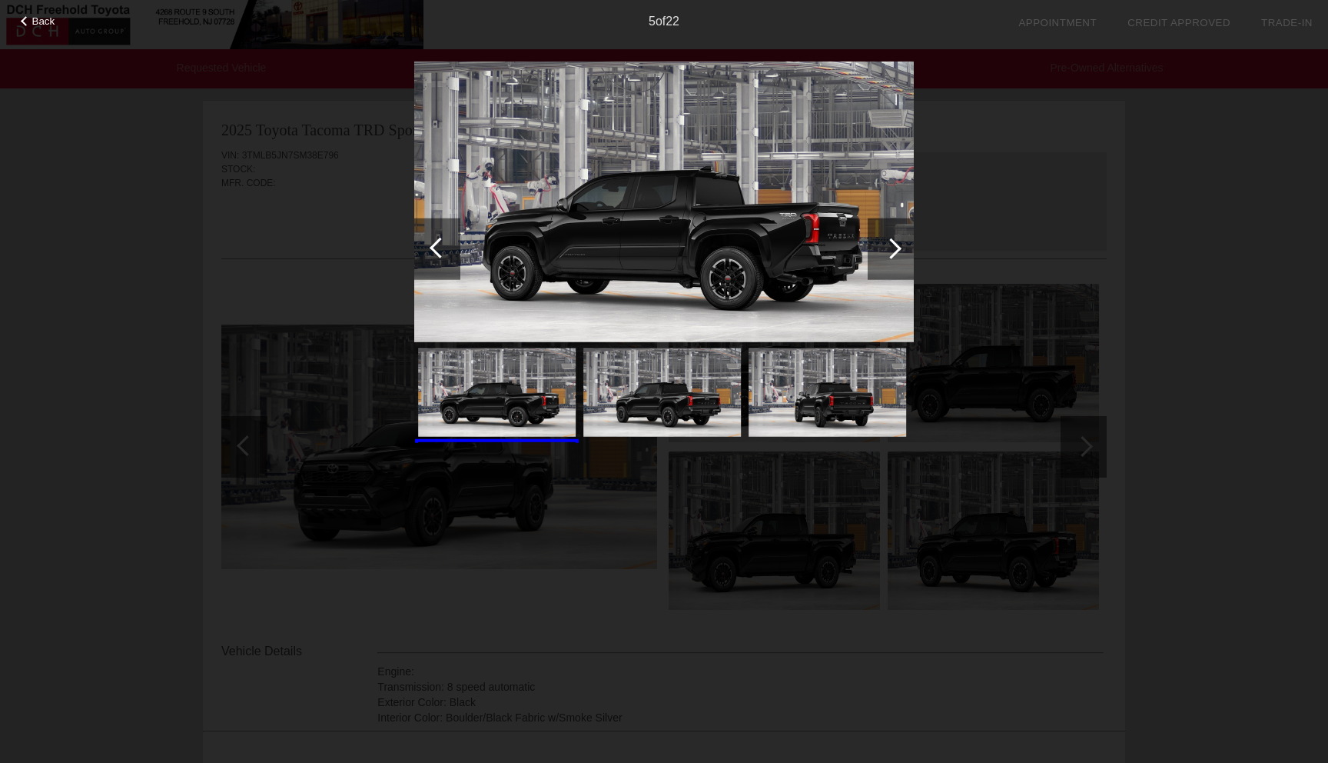
click at [895, 252] on div at bounding box center [891, 248] width 21 height 21
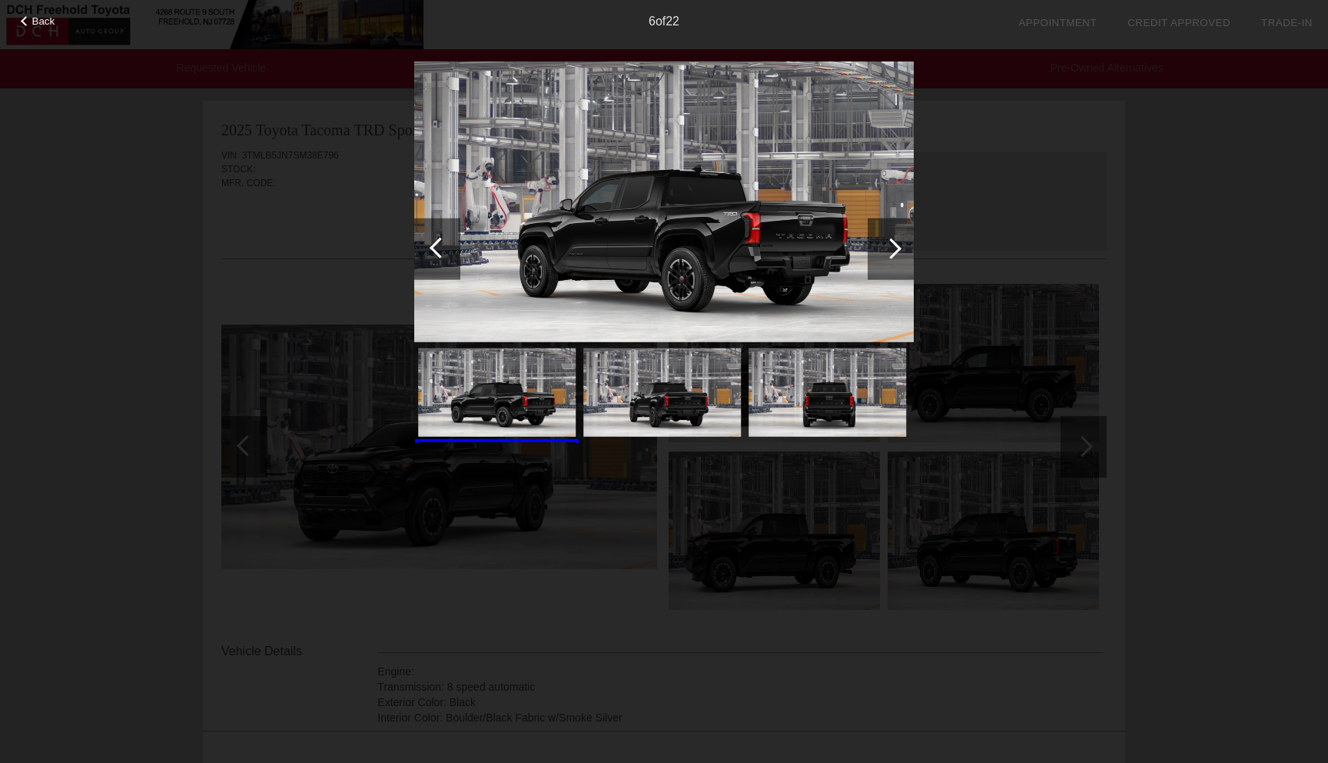
click at [896, 253] on div at bounding box center [891, 248] width 21 height 21
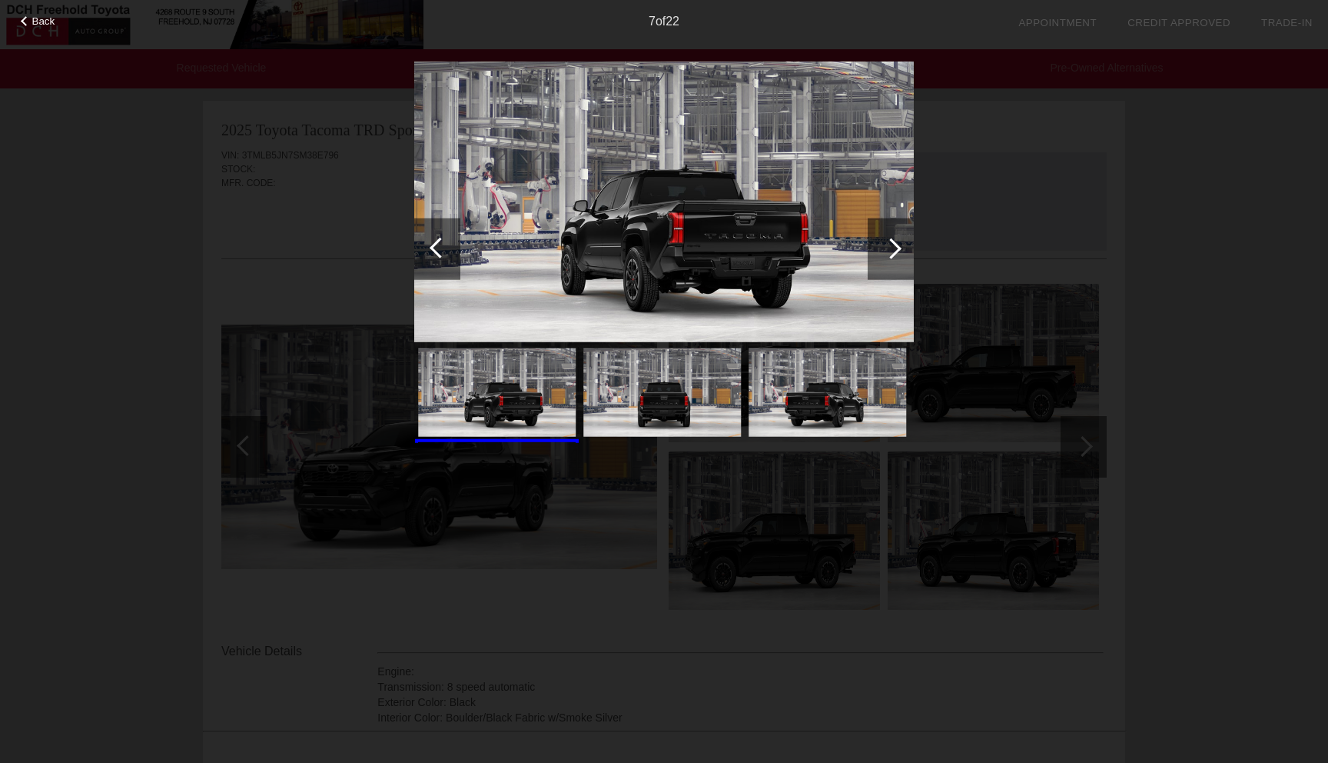
click at [896, 253] on div at bounding box center [891, 249] width 46 height 62
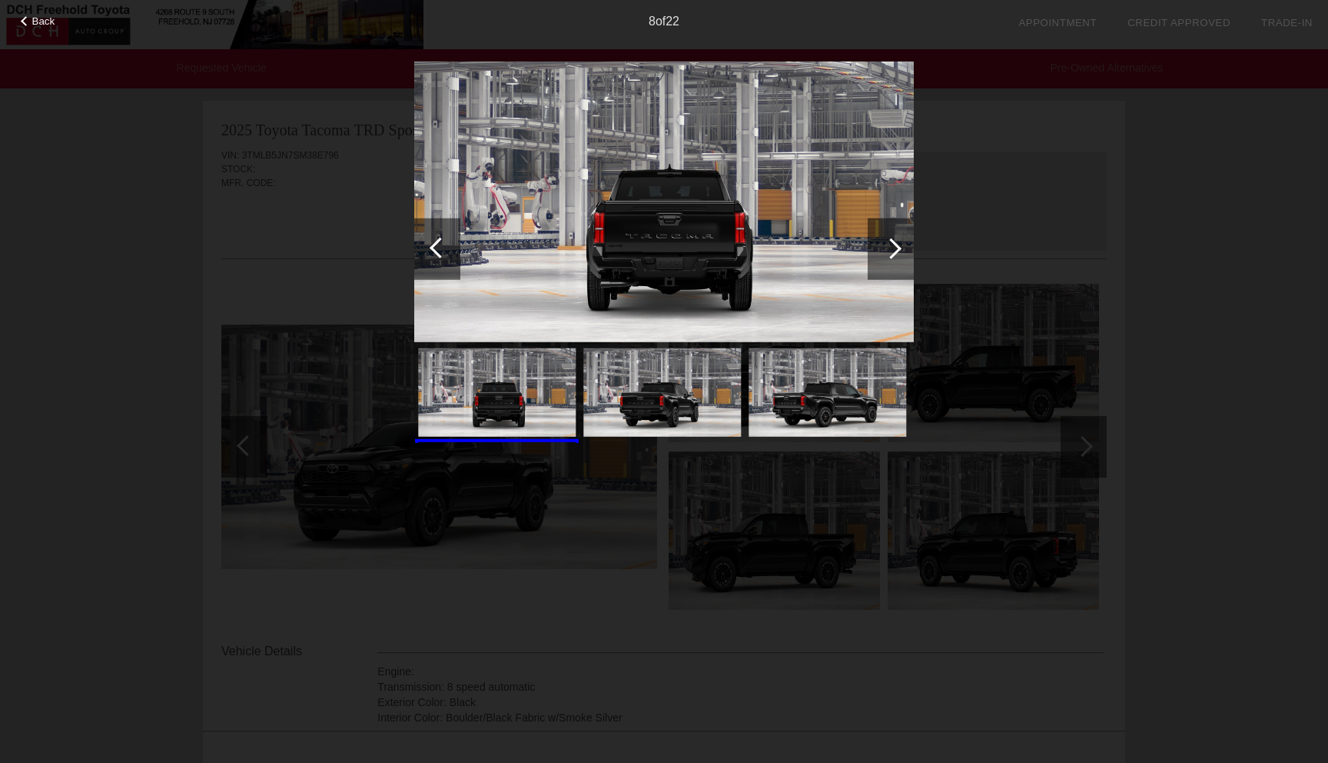
click at [896, 254] on div at bounding box center [891, 249] width 46 height 62
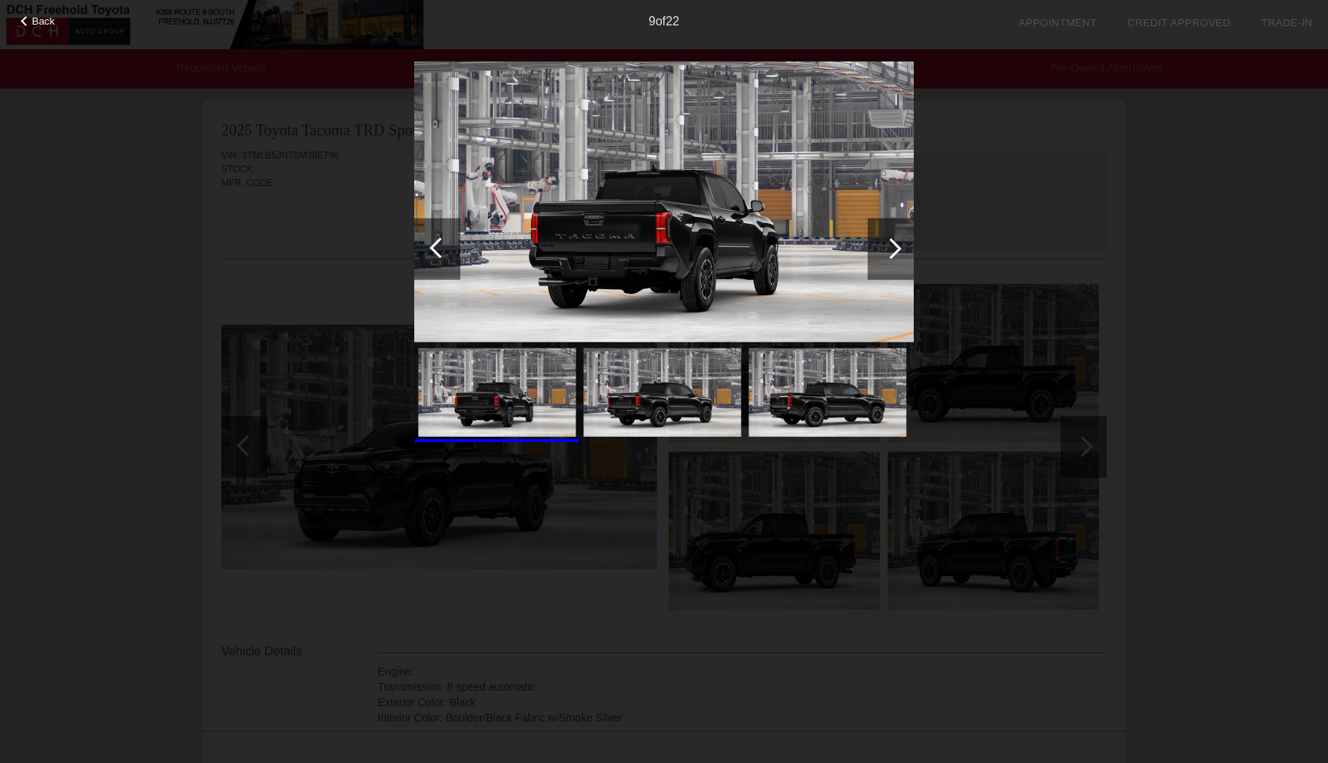
click at [896, 254] on div at bounding box center [891, 249] width 46 height 62
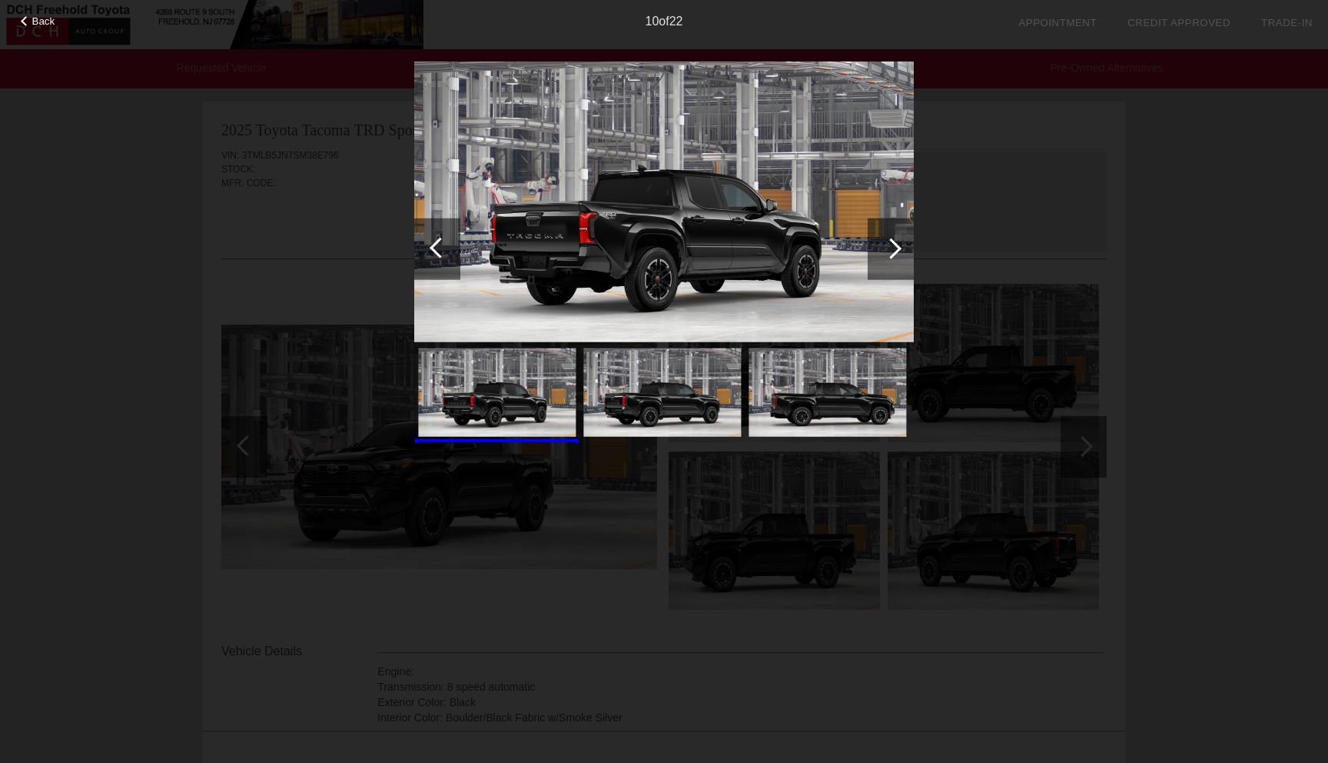
click at [896, 254] on div at bounding box center [891, 249] width 46 height 62
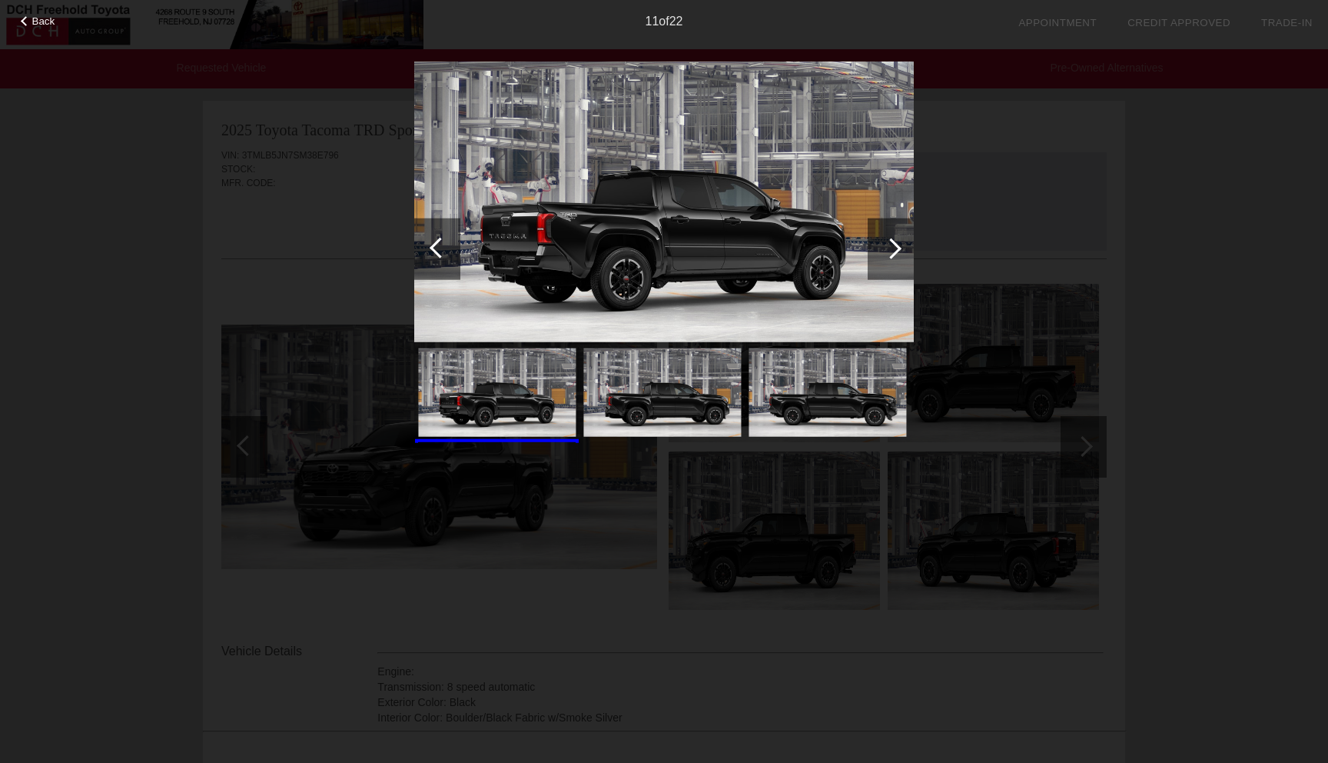
click at [896, 254] on div at bounding box center [891, 249] width 46 height 62
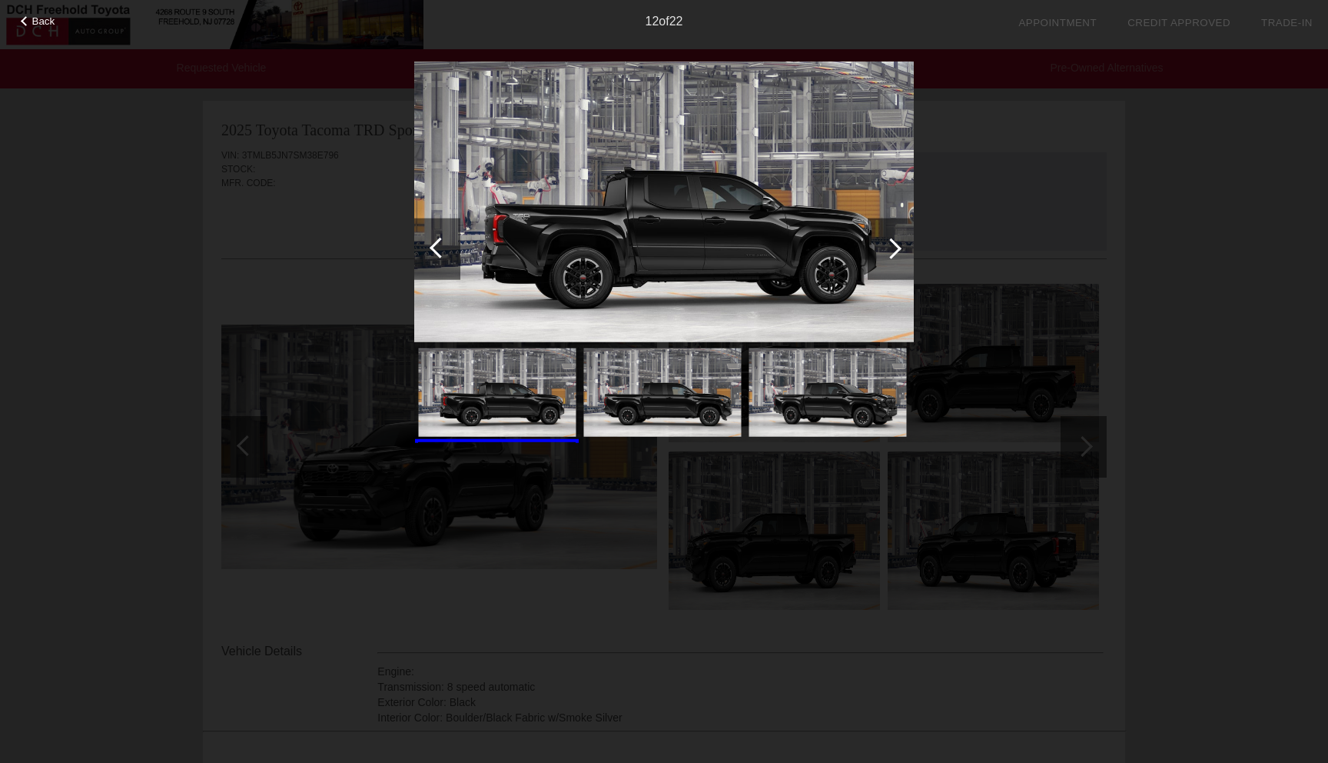
click at [896, 255] on div at bounding box center [891, 249] width 46 height 62
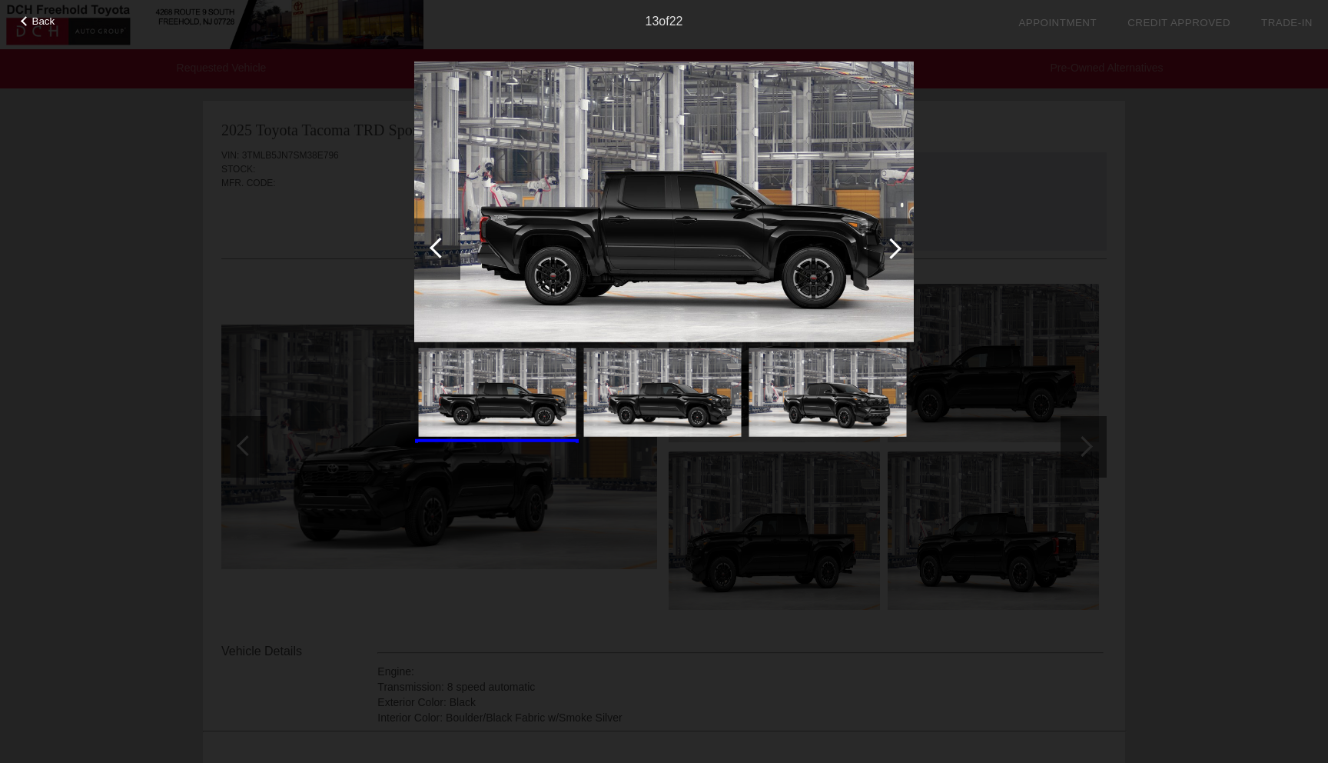
click at [898, 257] on div at bounding box center [891, 249] width 46 height 62
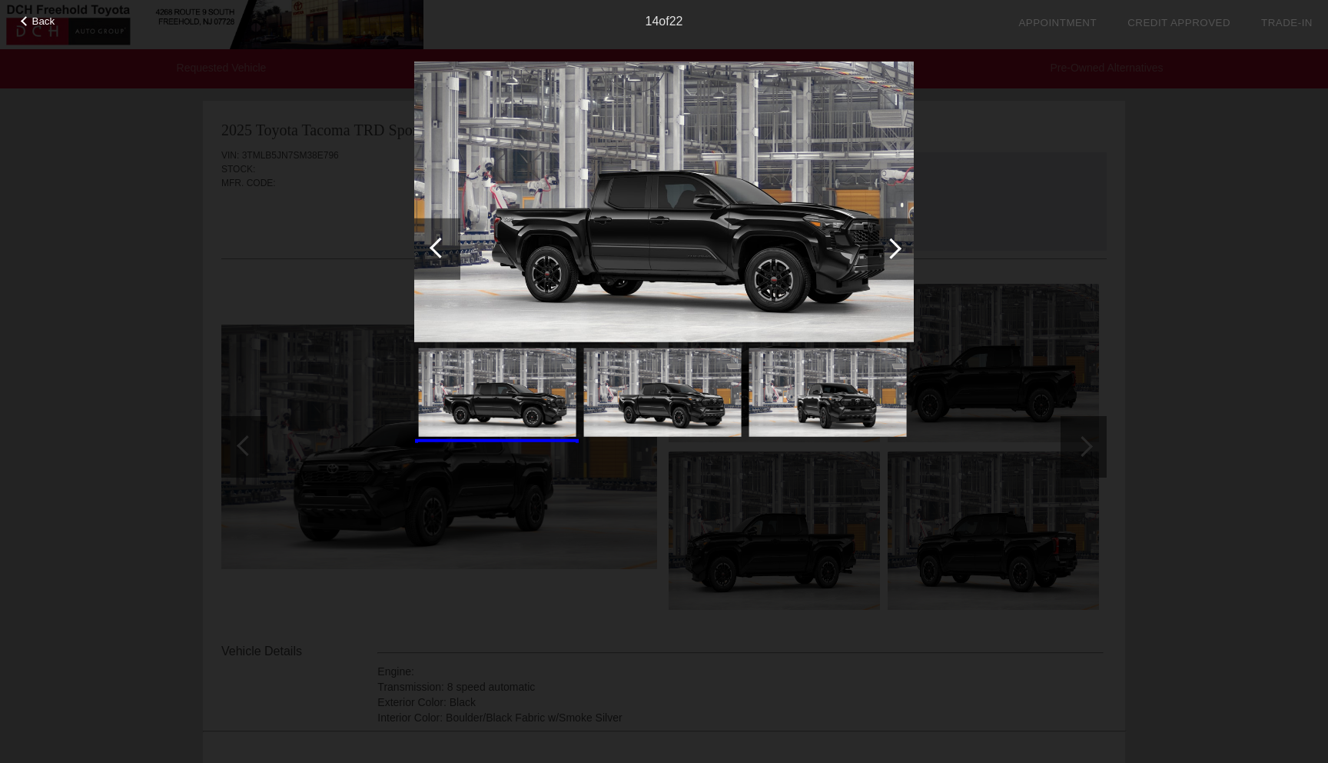
click at [899, 258] on div at bounding box center [891, 249] width 46 height 62
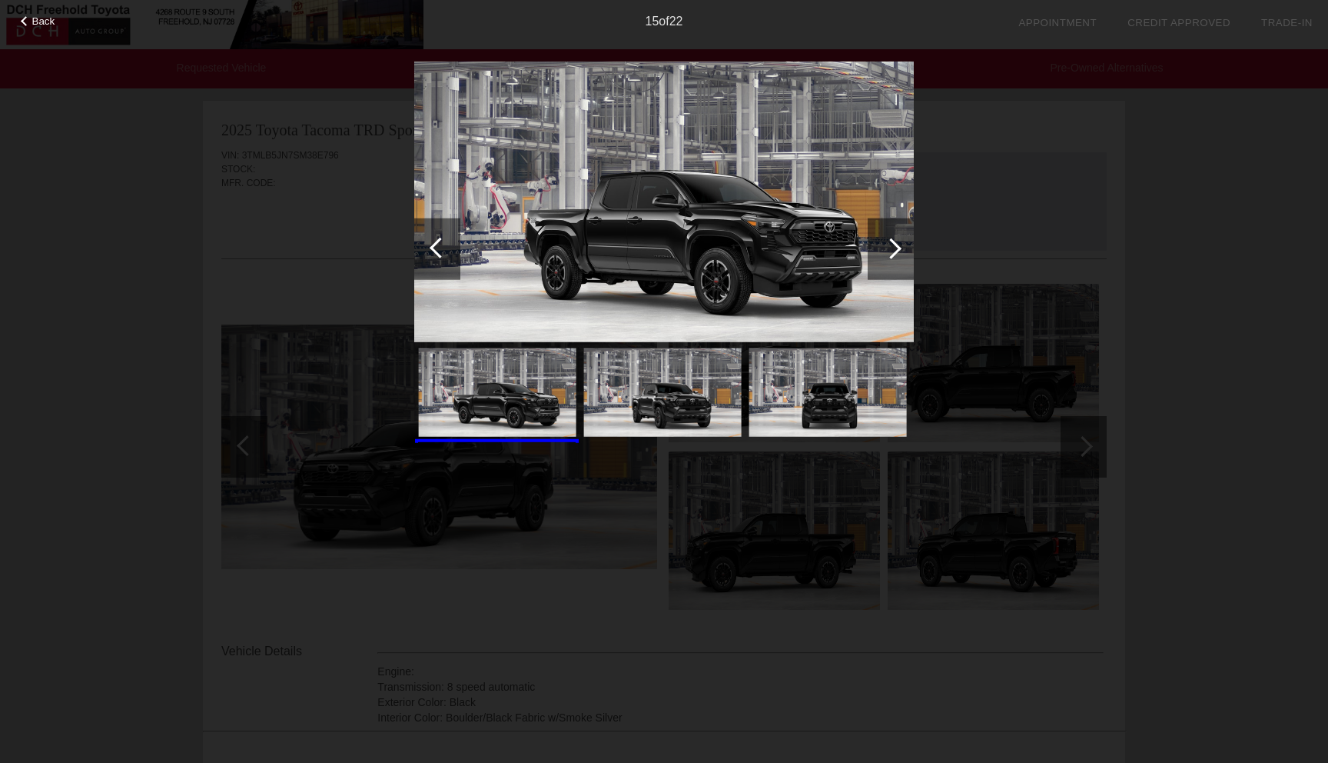
click at [899, 258] on div at bounding box center [891, 249] width 46 height 62
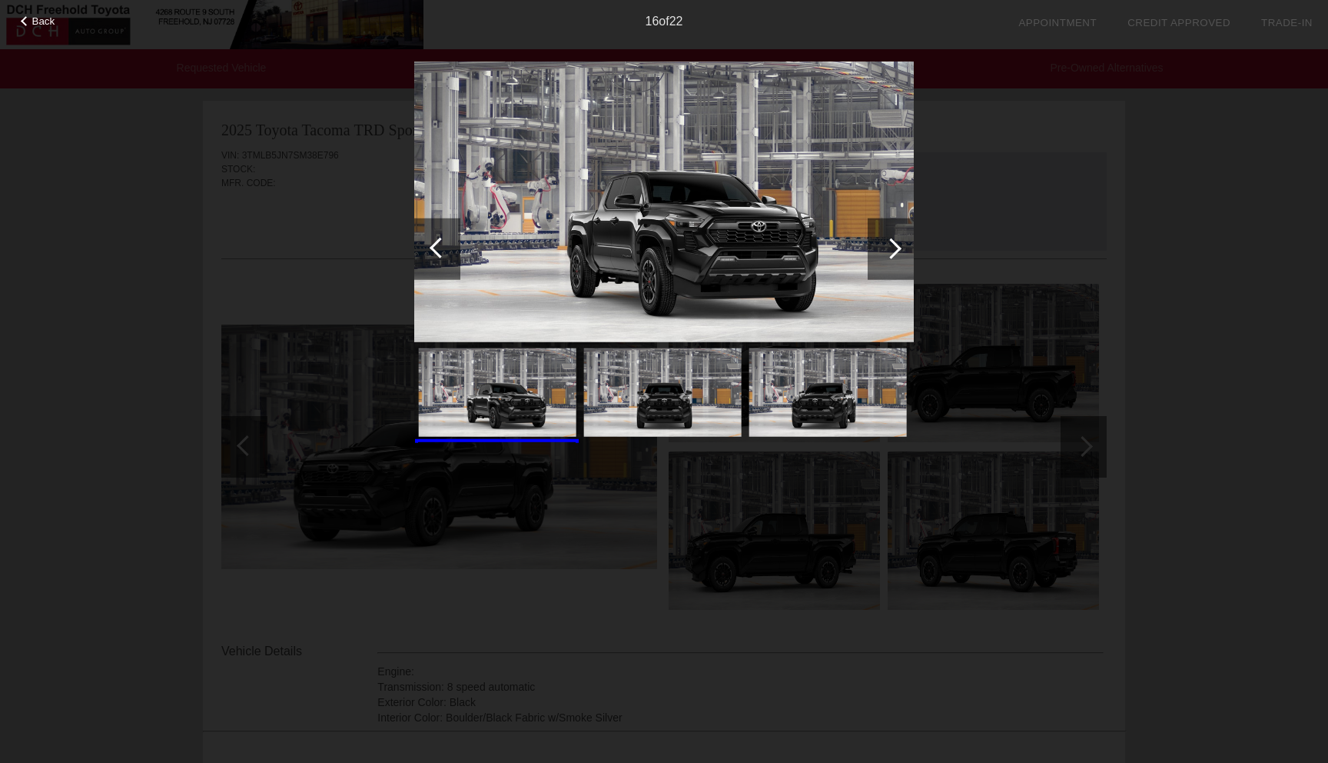
click at [899, 258] on div at bounding box center [891, 249] width 46 height 62
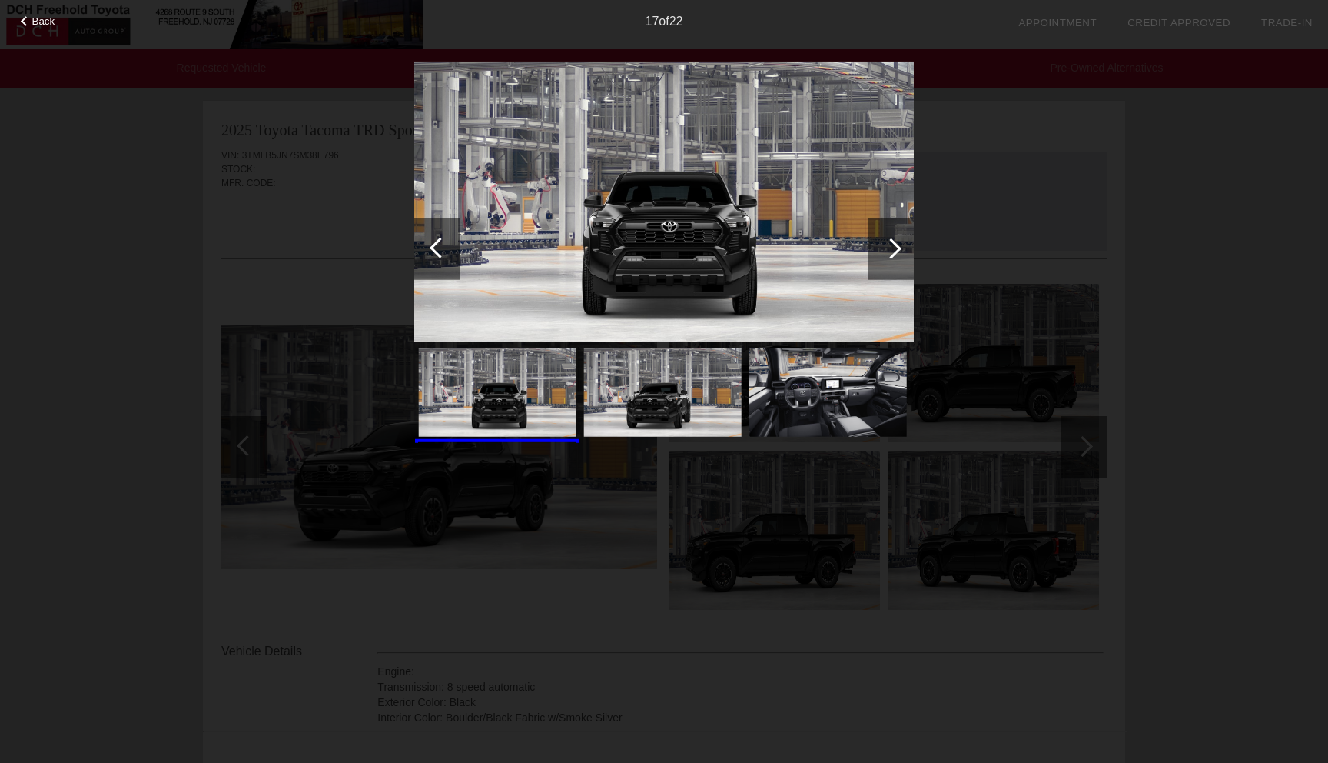
click at [49, 26] on span "Back" at bounding box center [43, 21] width 23 height 12
